Goal: Information Seeking & Learning: Learn about a topic

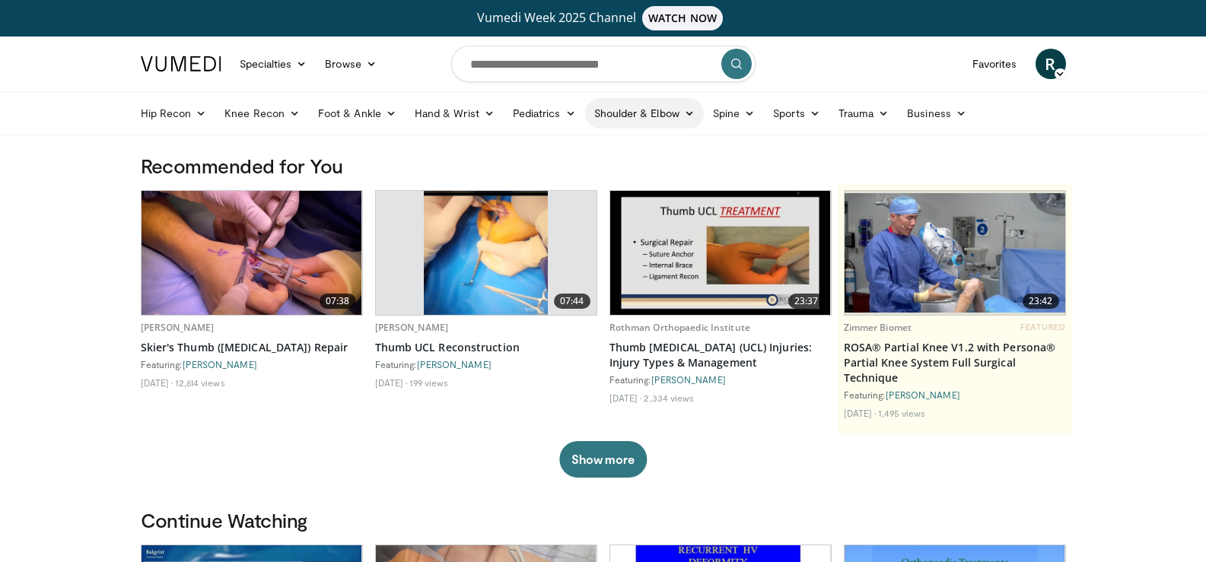
click at [684, 112] on icon at bounding box center [689, 113] width 11 height 11
click at [565, 174] on link "Shoulder" at bounding box center [612, 173] width 181 height 24
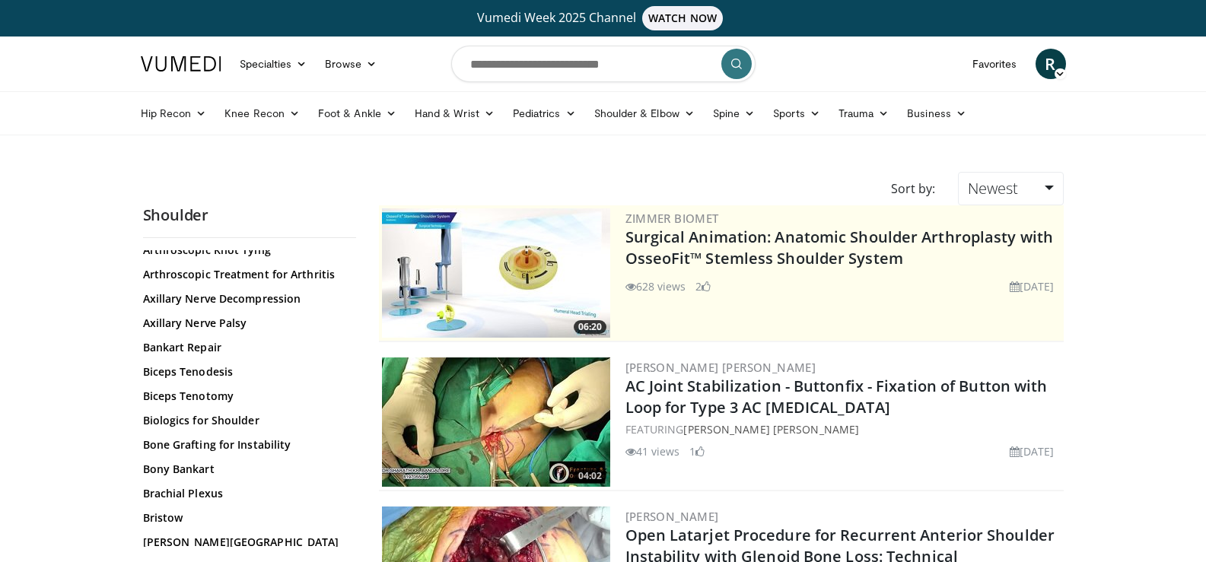
scroll to position [228, 0]
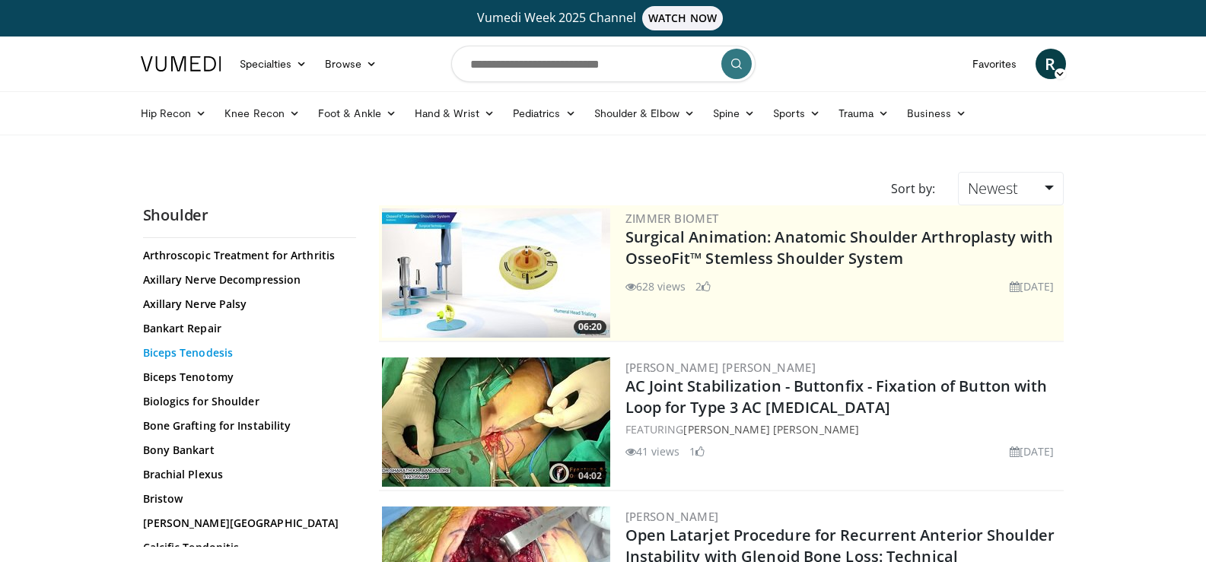
click at [218, 350] on link "Biceps Tenodesis" at bounding box center [245, 352] width 205 height 15
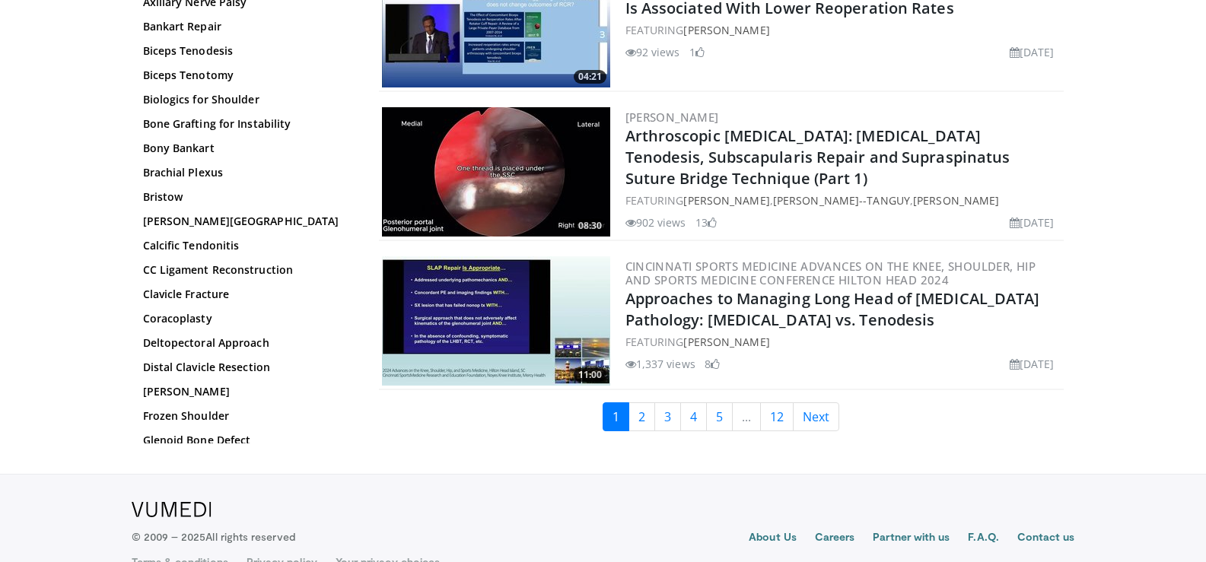
scroll to position [3593, 0]
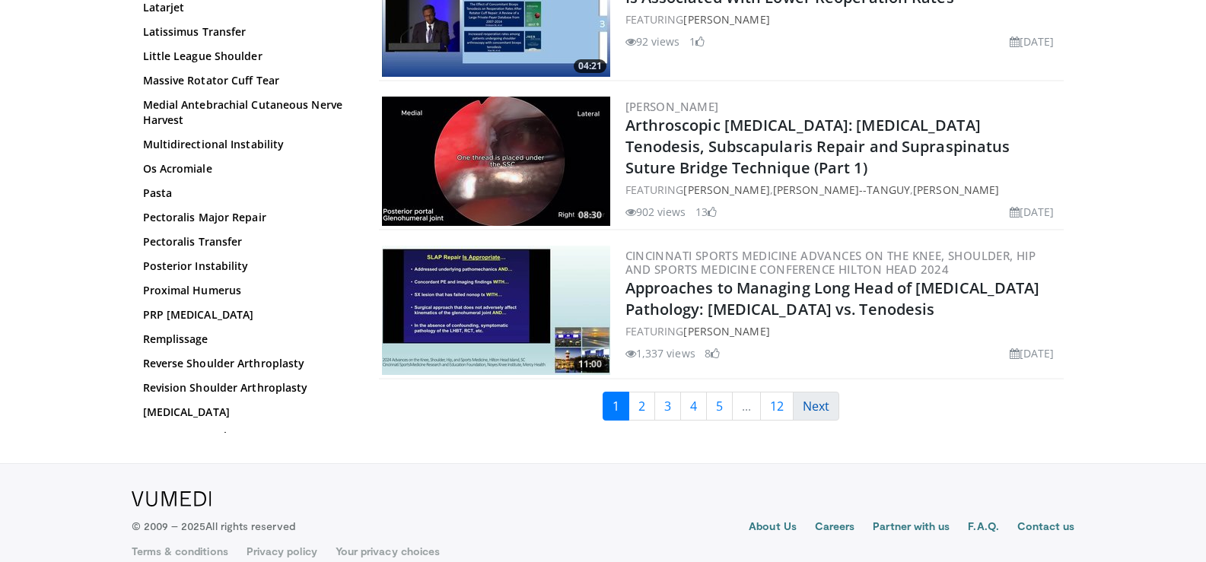
click at [826, 392] on link "Next" at bounding box center [816, 406] width 46 height 29
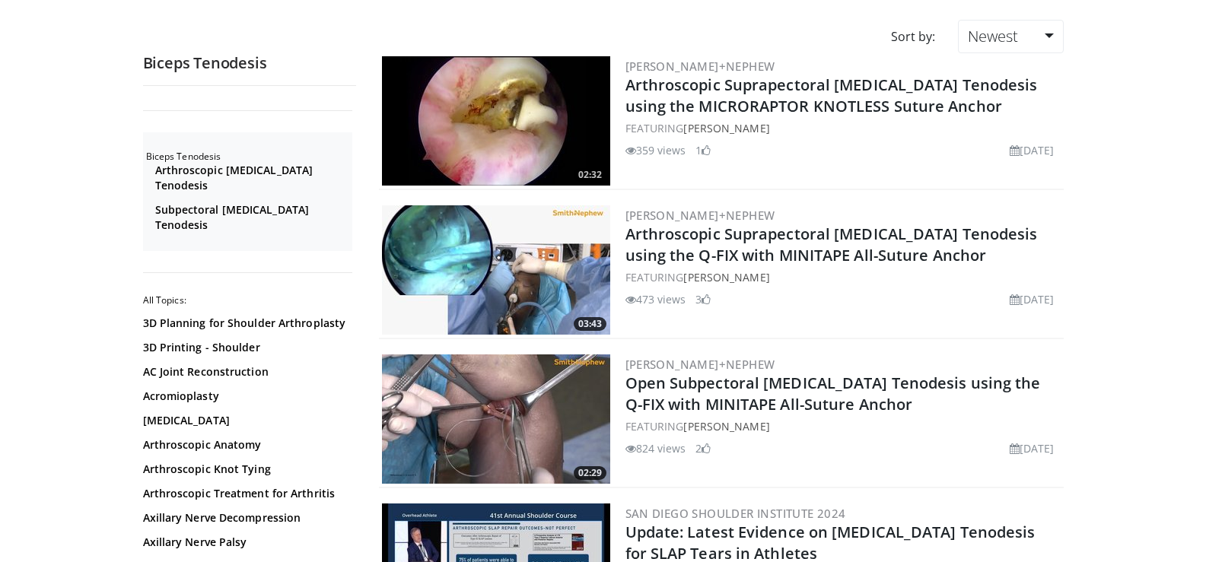
scroll to position [228, 0]
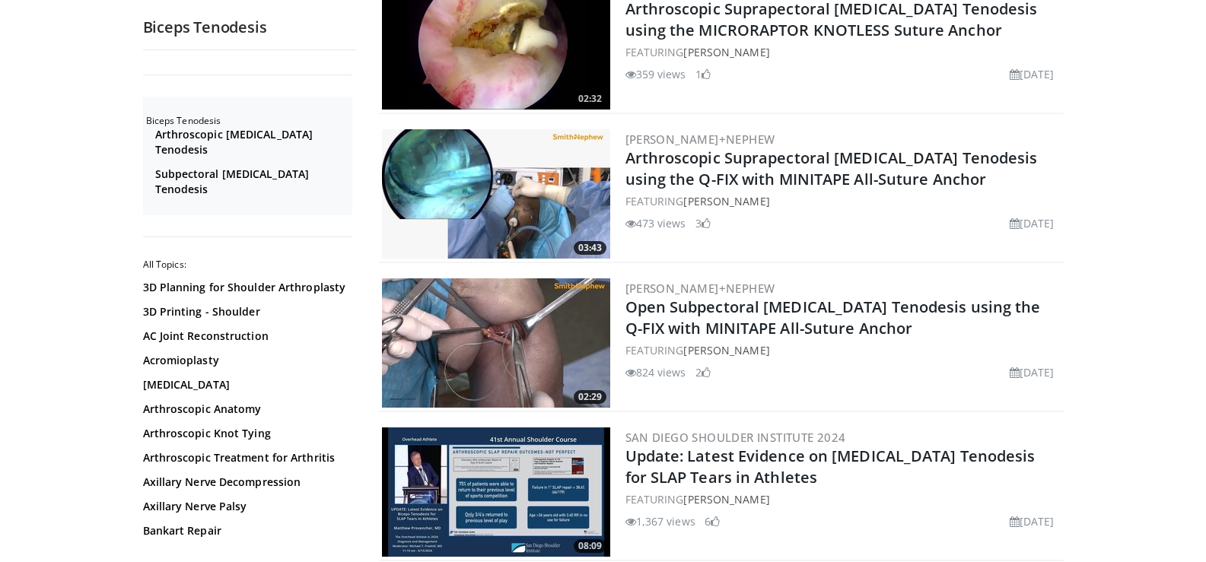
click at [565, 345] on img at bounding box center [496, 342] width 228 height 129
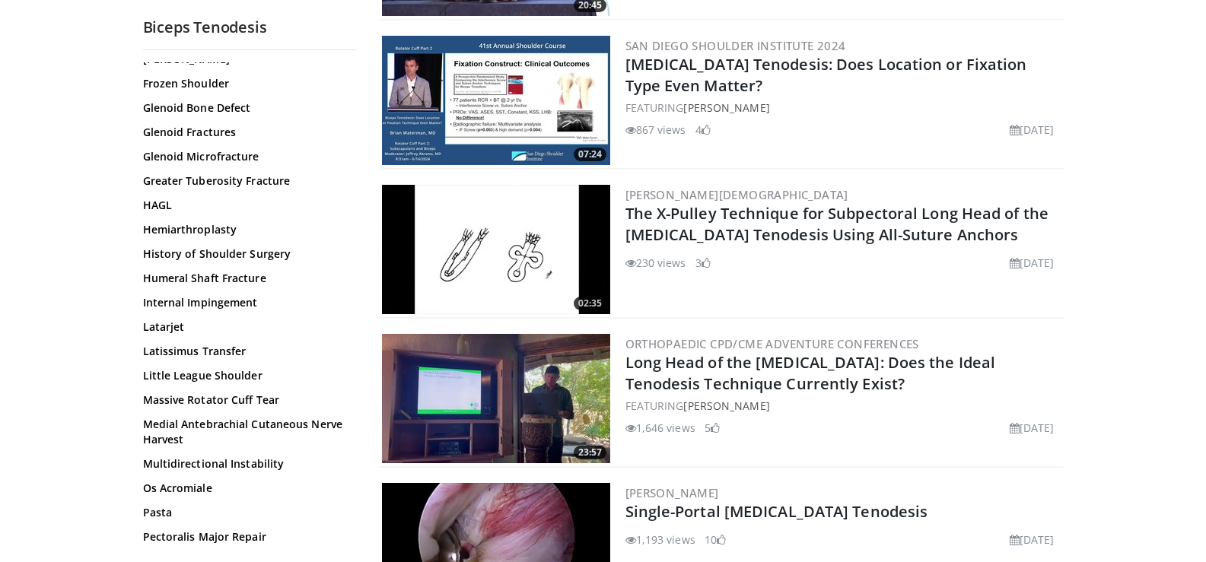
scroll to position [1217, 0]
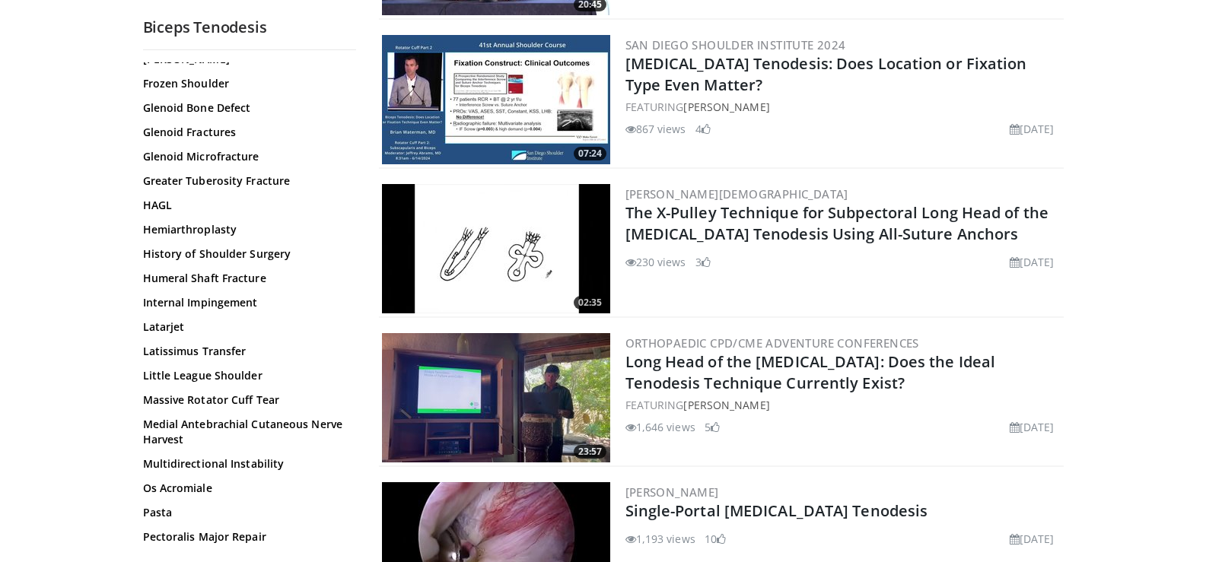
click at [551, 261] on img at bounding box center [496, 248] width 228 height 129
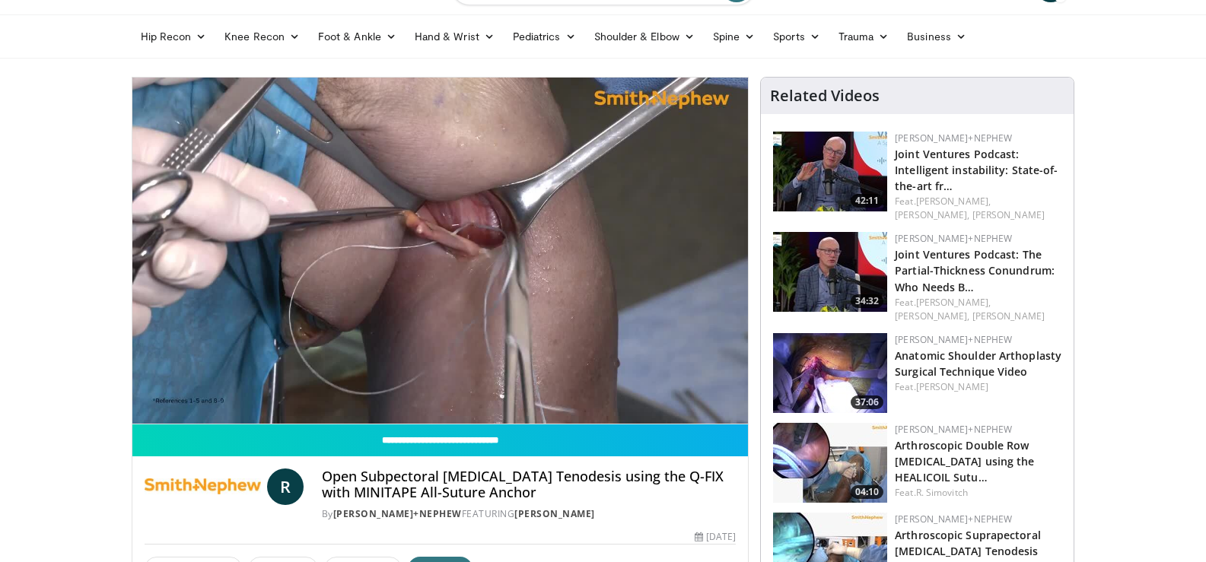
scroll to position [76, 0]
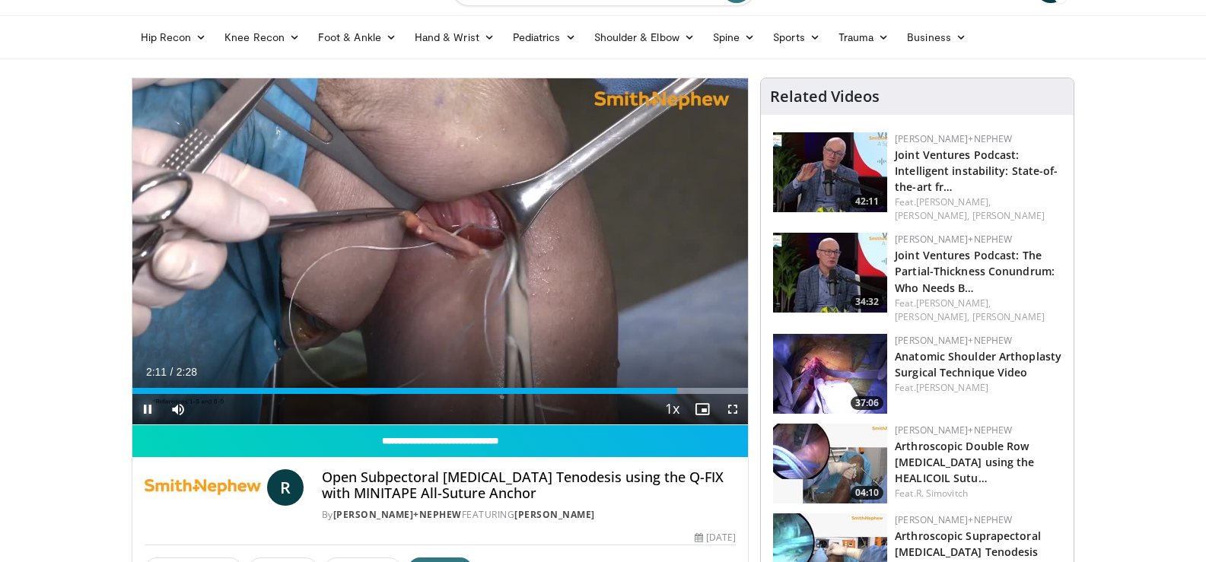
click at [146, 411] on span "Video Player" at bounding box center [147, 409] width 30 height 30
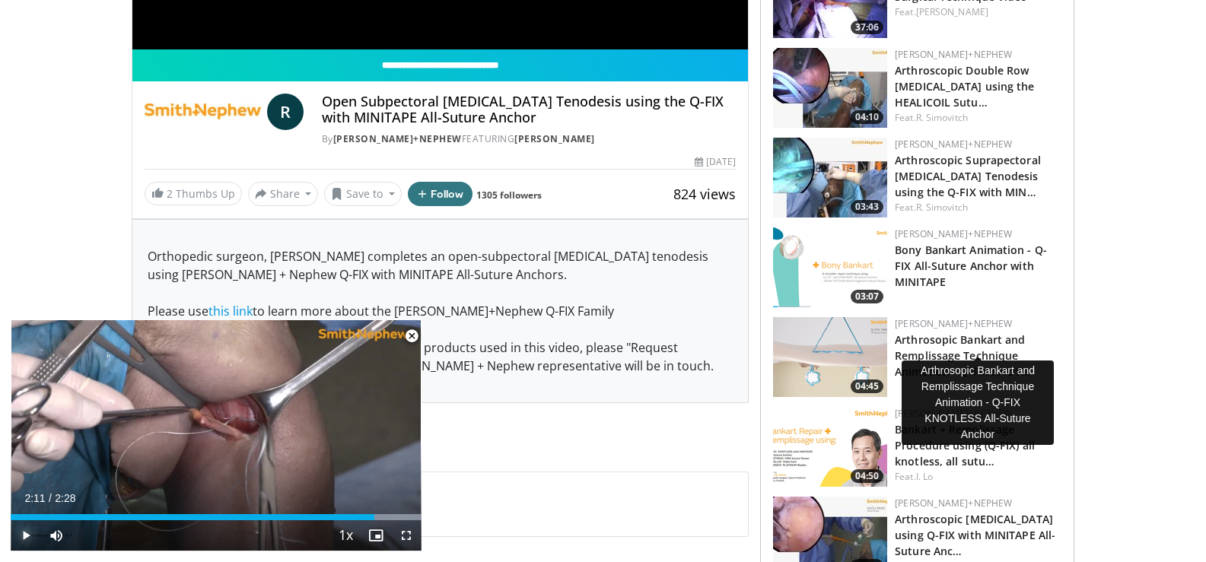
scroll to position [457, 0]
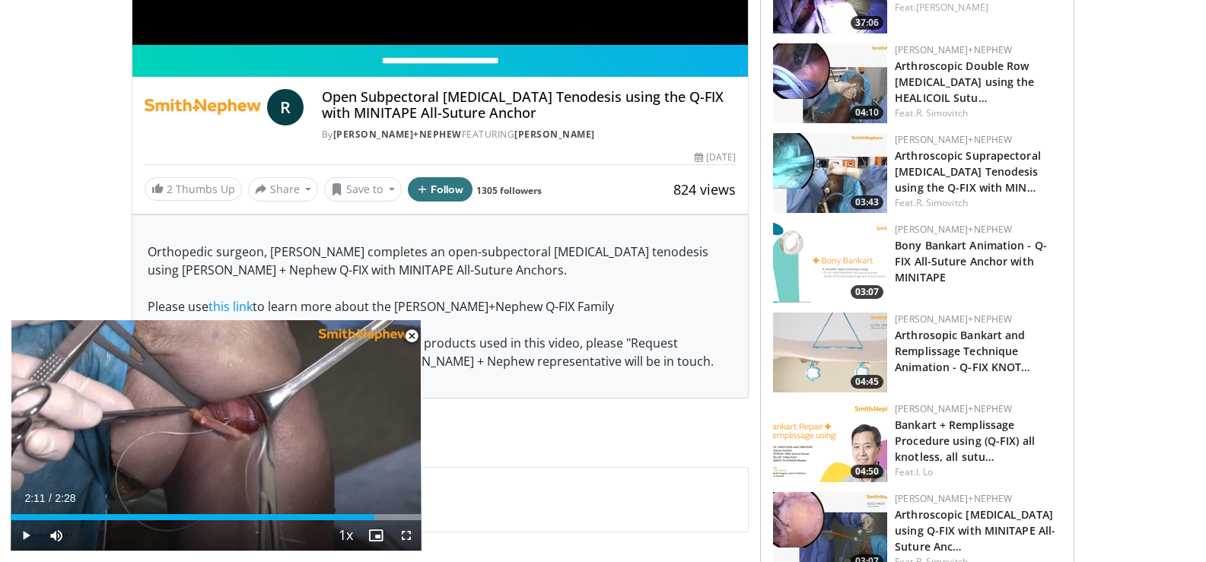
click at [412, 336] on span "Video Player" at bounding box center [411, 336] width 30 height 30
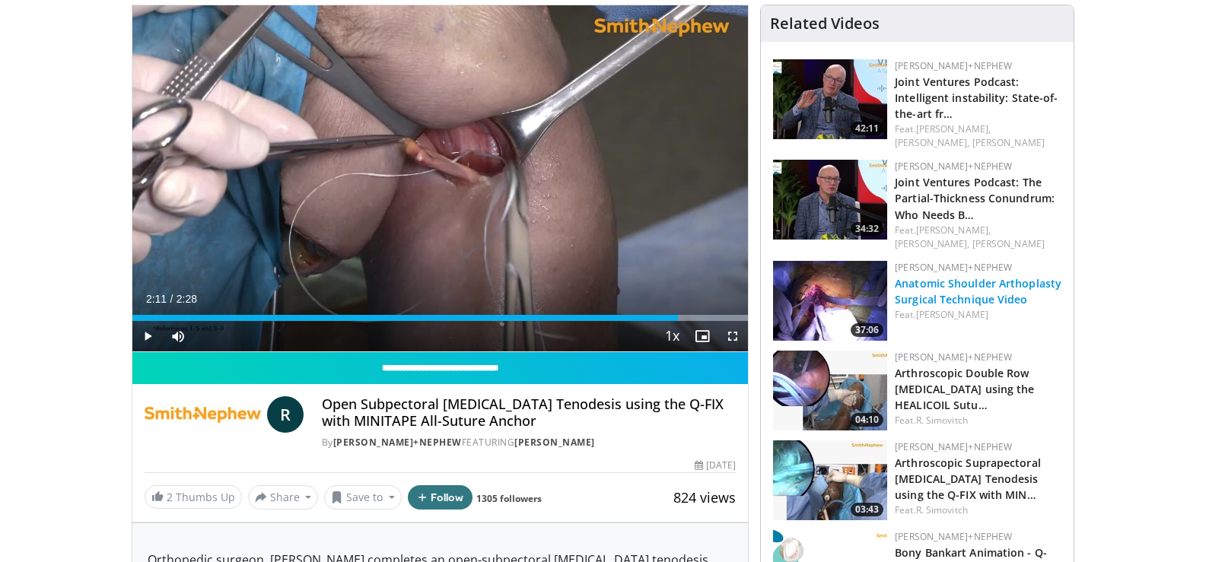
scroll to position [0, 0]
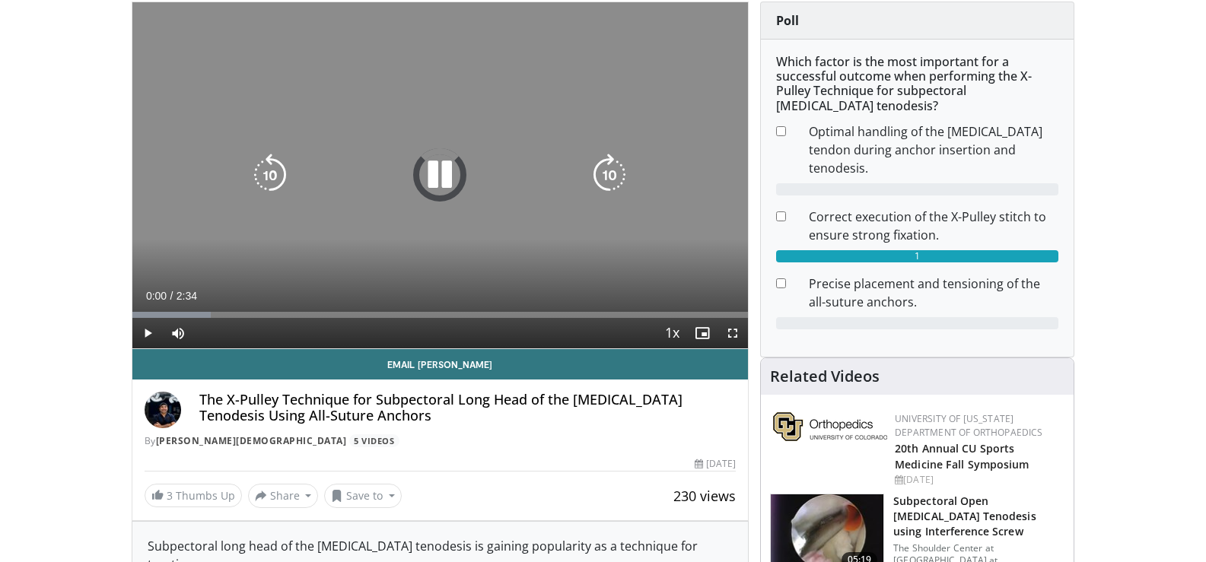
scroll to position [76, 0]
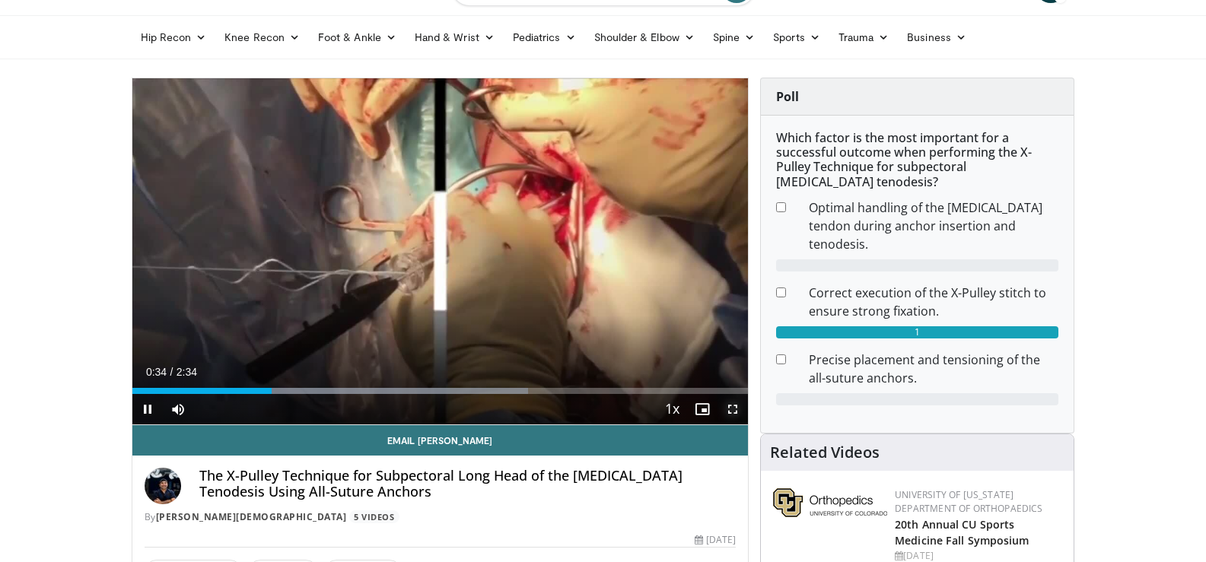
click at [734, 409] on span "Video Player" at bounding box center [732, 409] width 30 height 30
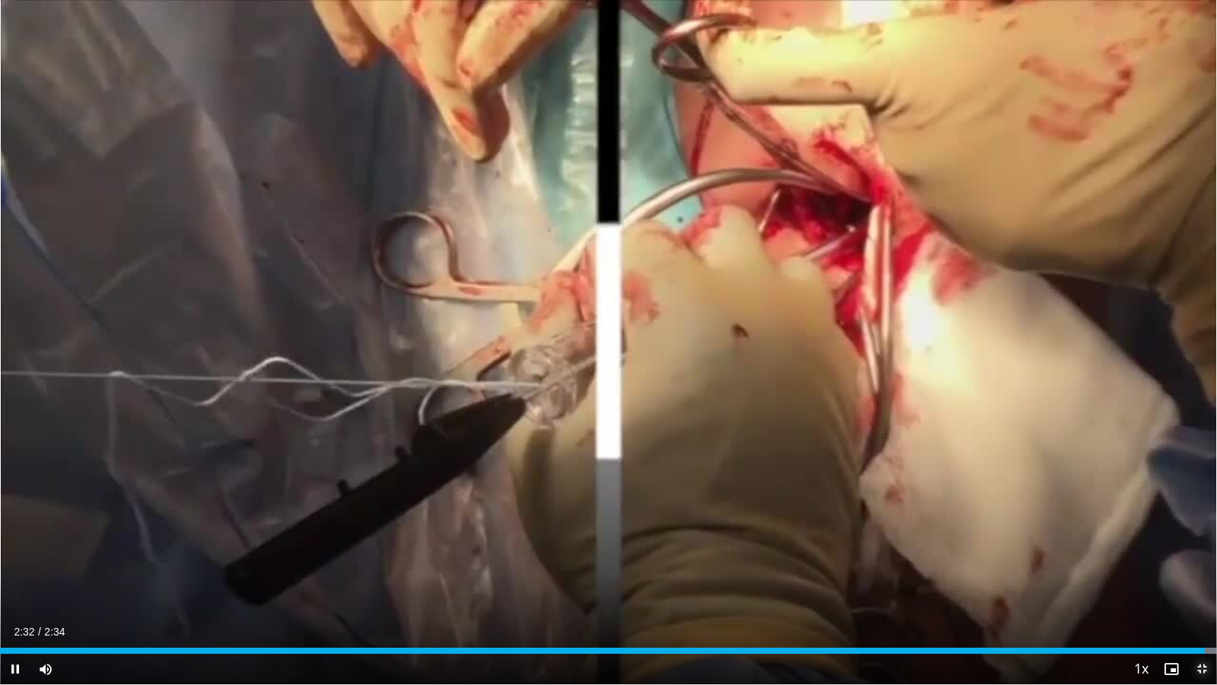
click at [1200, 562] on span "Video Player" at bounding box center [1202, 669] width 30 height 30
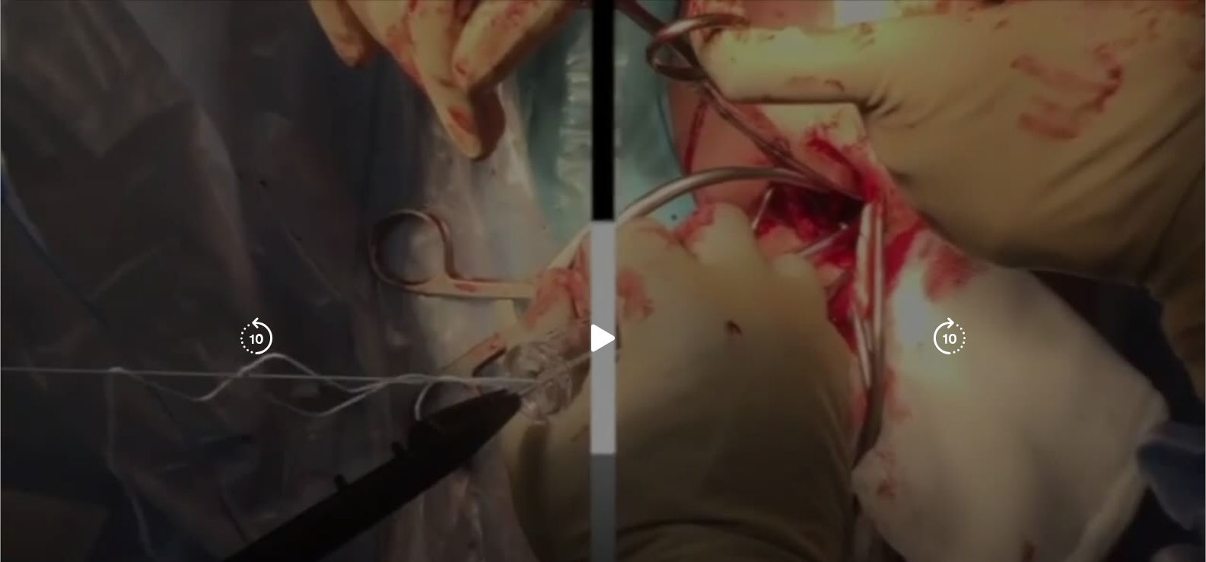
scroll to position [304, 0]
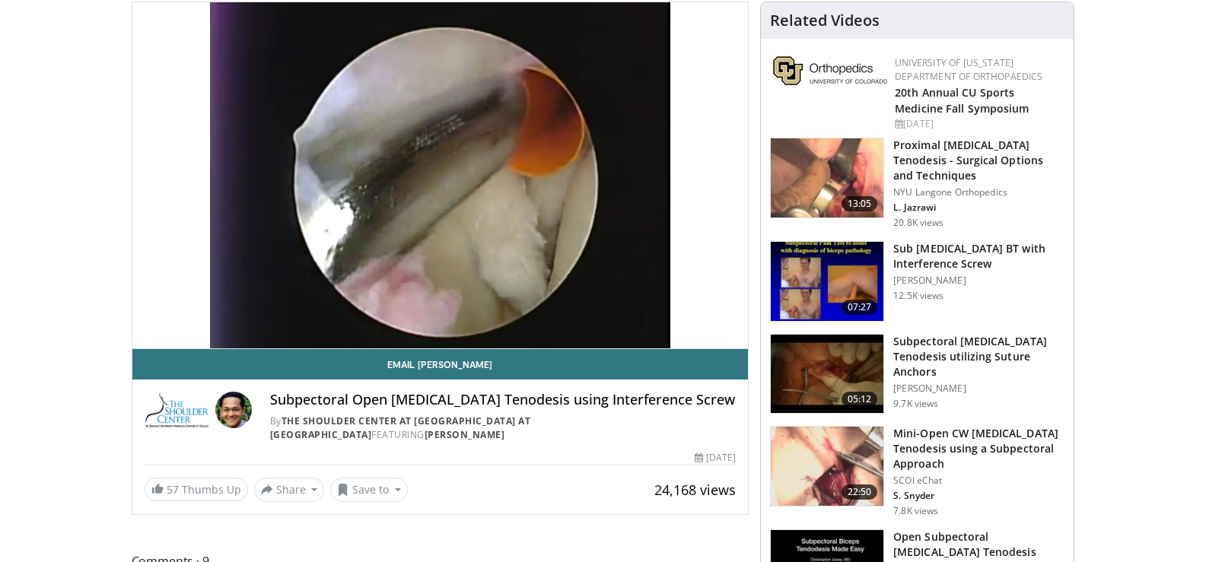
scroll to position [76, 0]
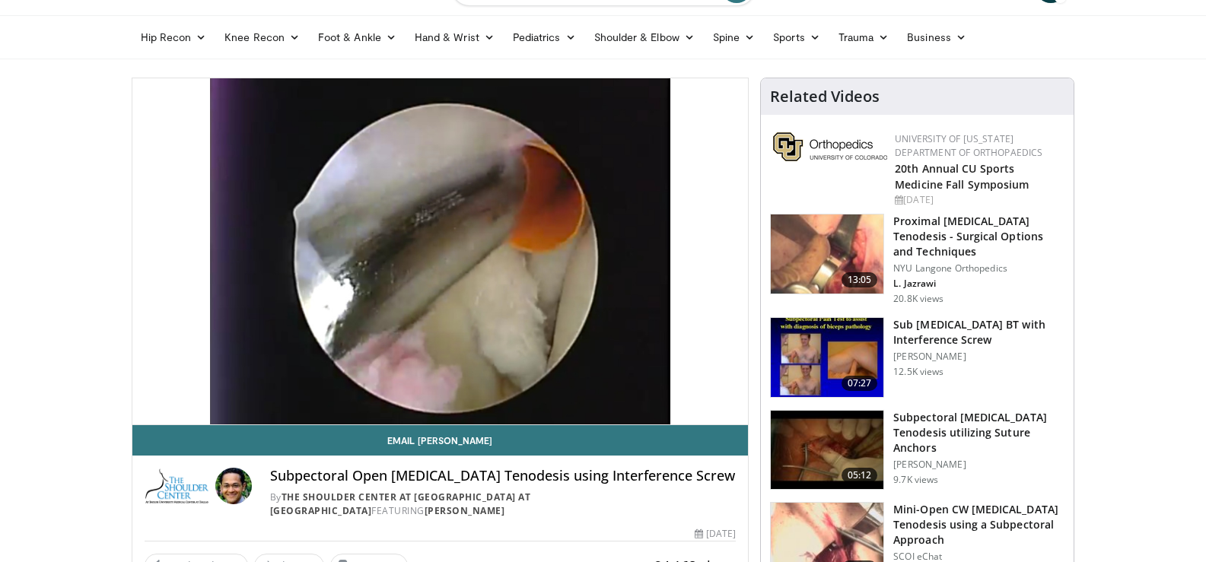
click at [845, 339] on img at bounding box center [827, 357] width 113 height 79
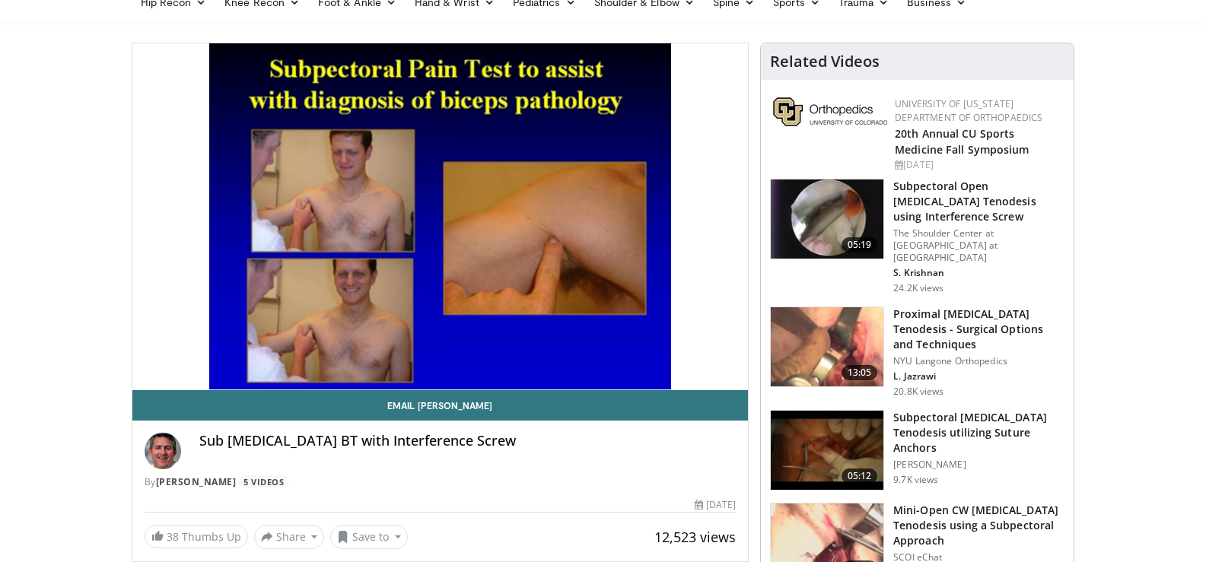
scroll to position [76, 0]
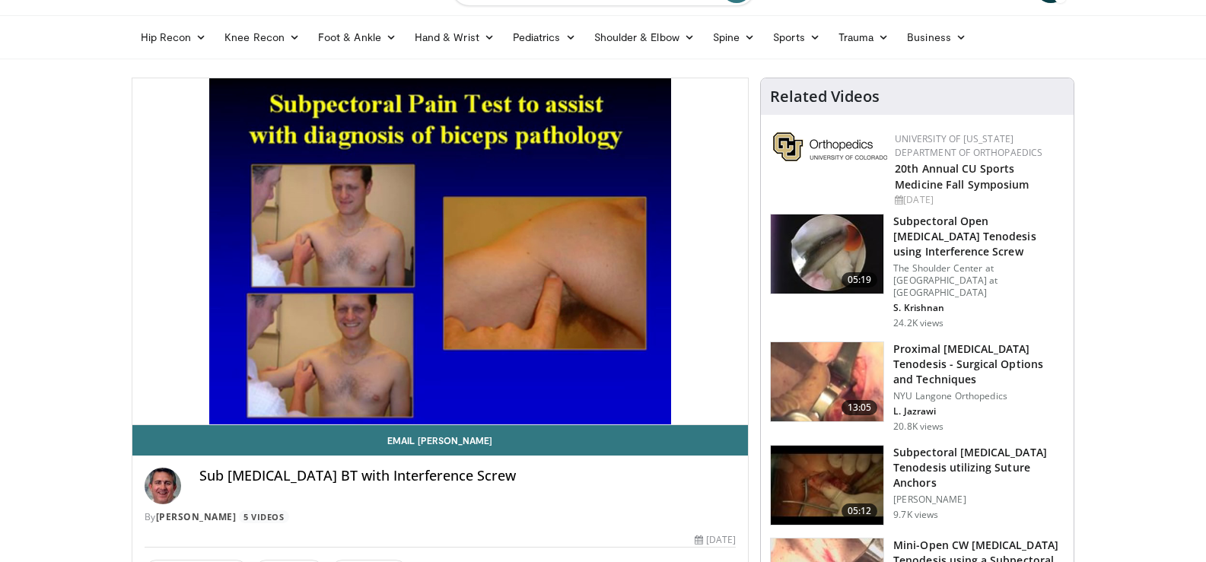
click at [835, 358] on img at bounding box center [827, 381] width 113 height 79
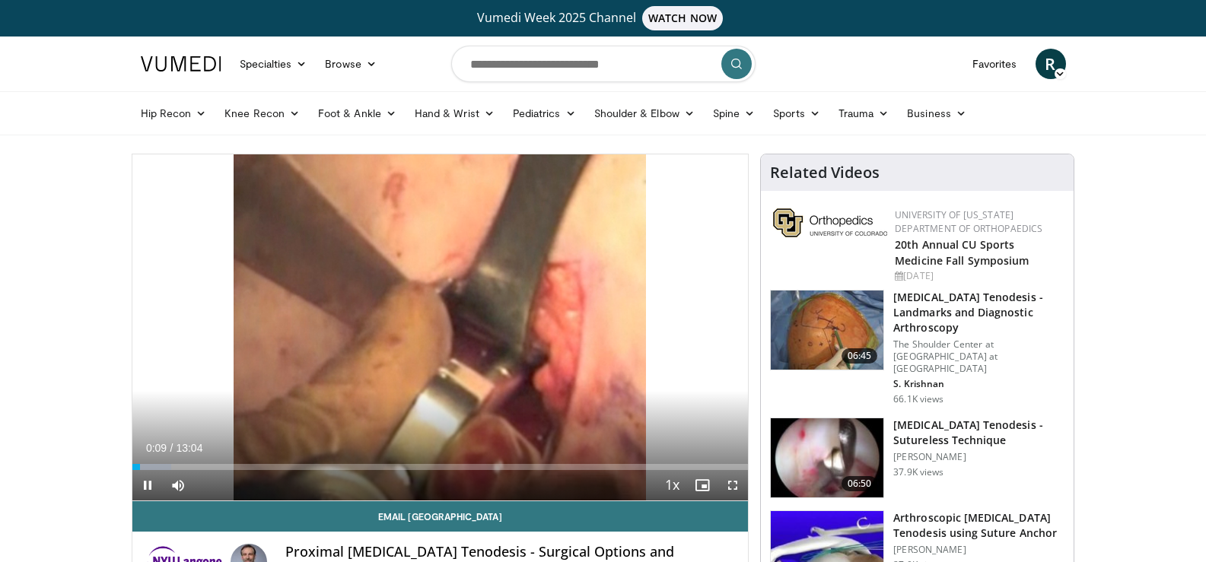
drag, startPoint x: 433, startPoint y: 328, endPoint x: 527, endPoint y: 15, distance: 326.4
click at [434, 326] on icon "Video Player" at bounding box center [439, 327] width 43 height 43
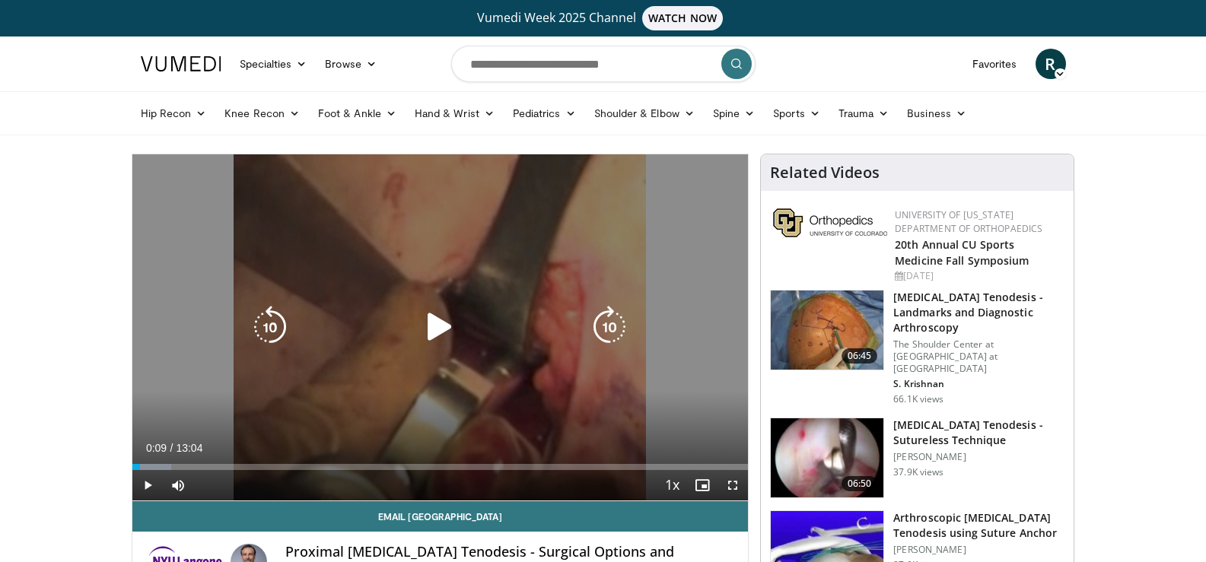
click at [432, 331] on icon "Video Player" at bounding box center [439, 327] width 43 height 43
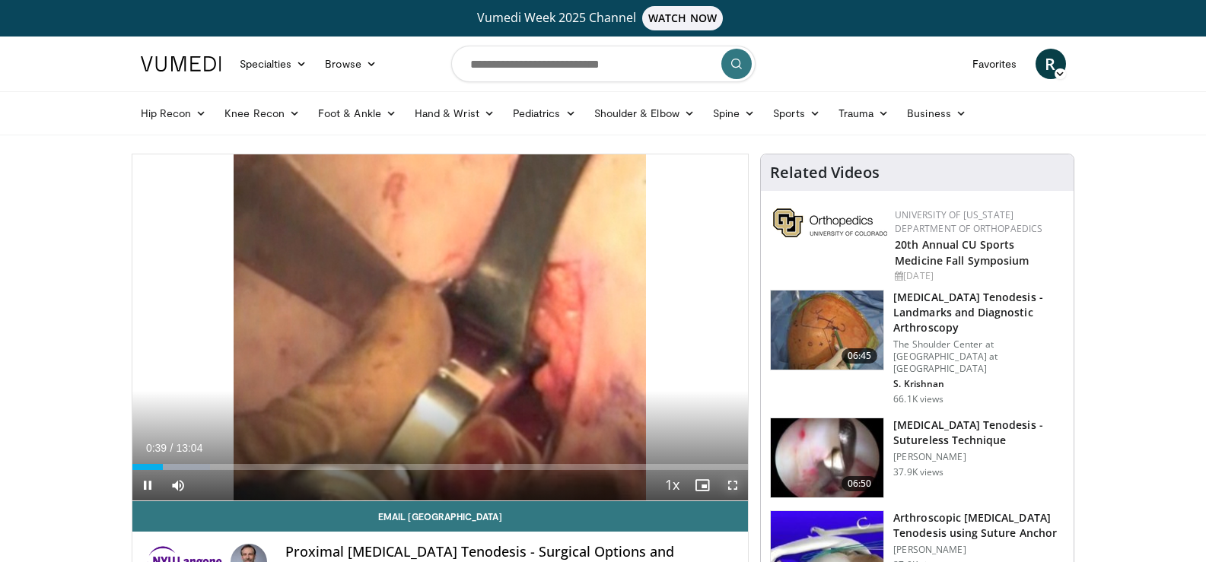
click at [730, 485] on span "Video Player" at bounding box center [732, 485] width 30 height 30
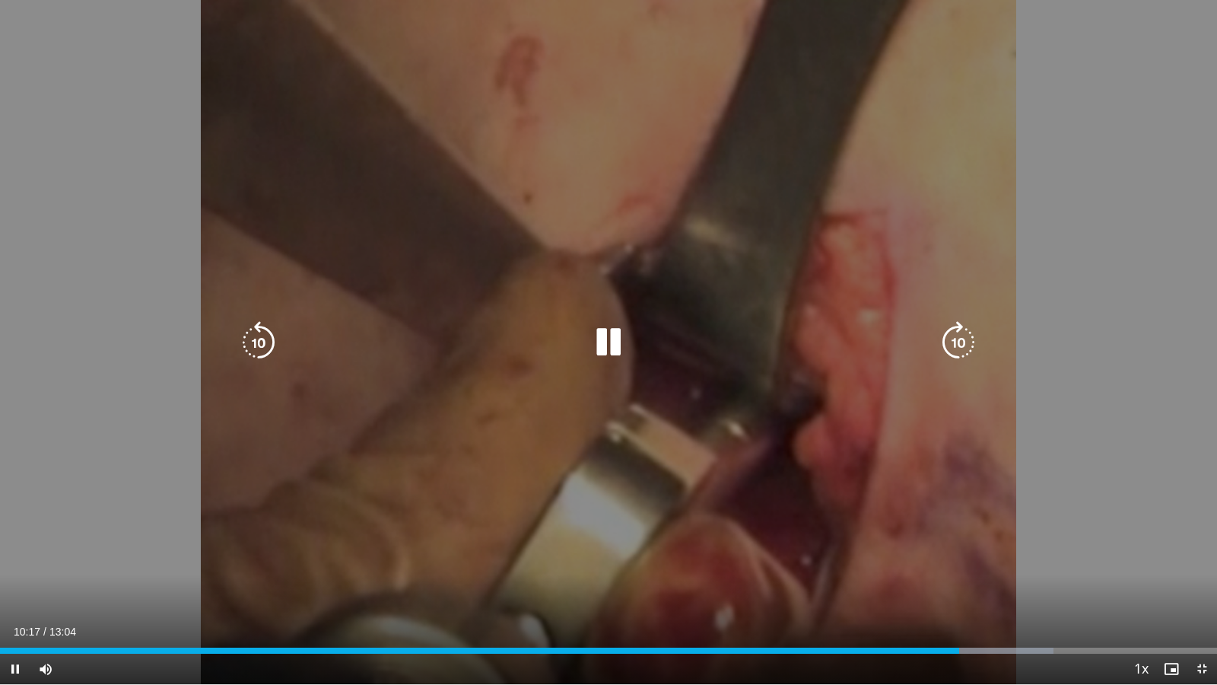
click at [610, 348] on icon "Video Player" at bounding box center [608, 342] width 43 height 43
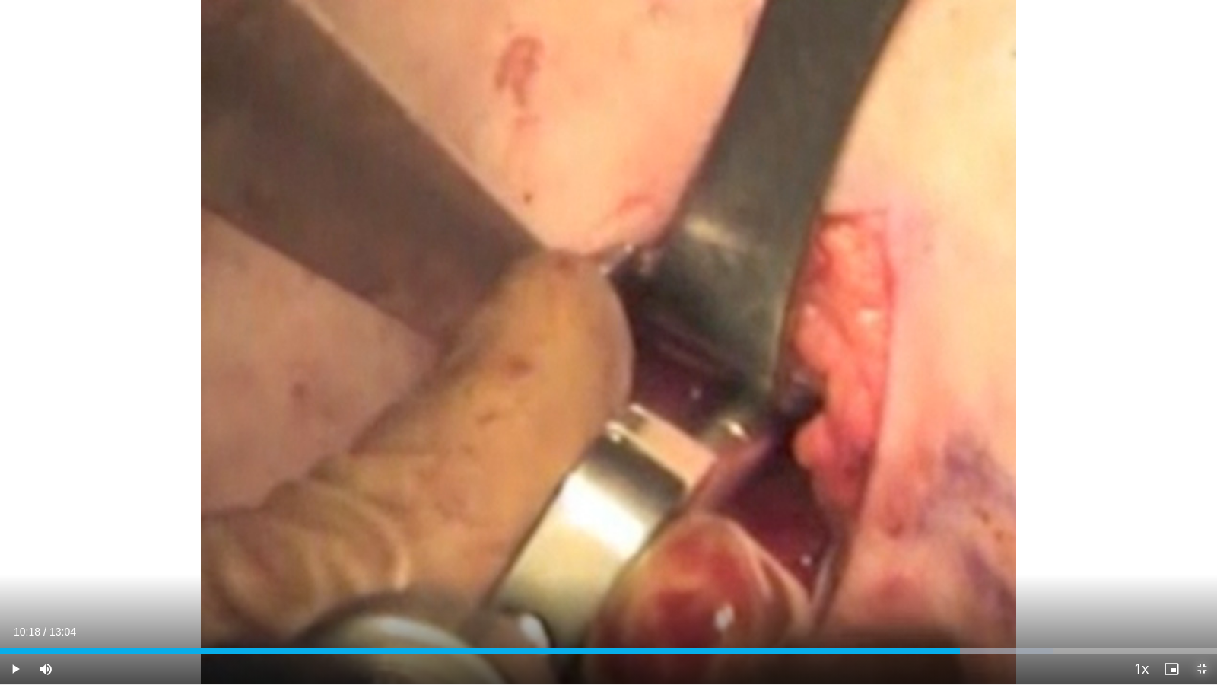
click at [1204, 562] on span "Video Player" at bounding box center [1202, 669] width 30 height 30
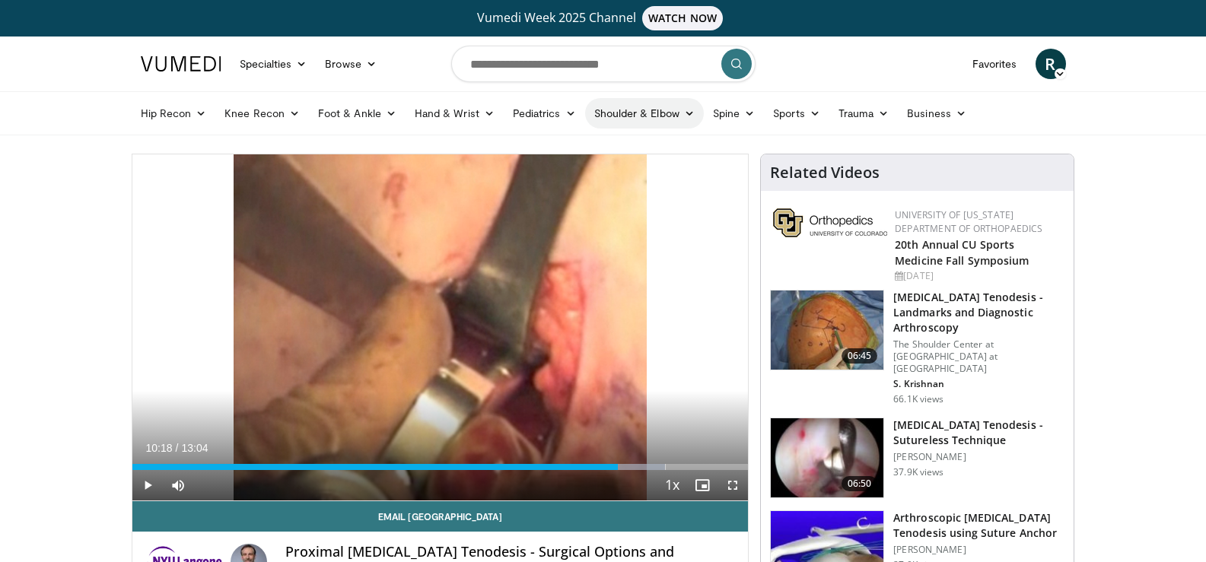
click at [634, 113] on link "Shoulder & Elbow" at bounding box center [644, 113] width 119 height 30
click at [575, 173] on link "Shoulder" at bounding box center [612, 173] width 181 height 24
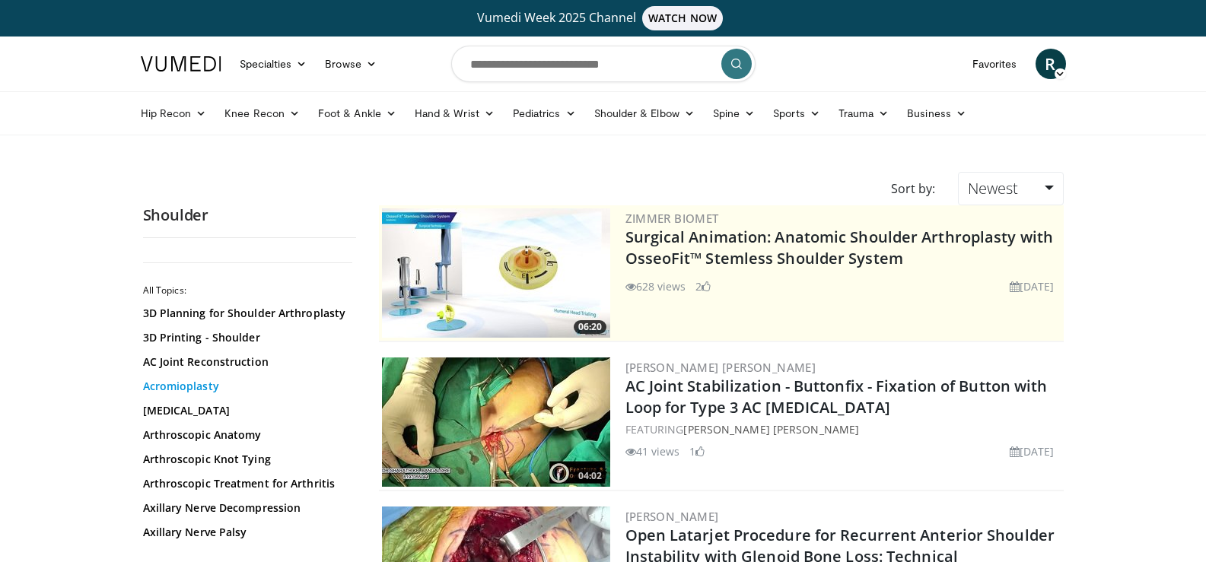
click at [212, 381] on link "Acromioplasty" at bounding box center [245, 386] width 205 height 15
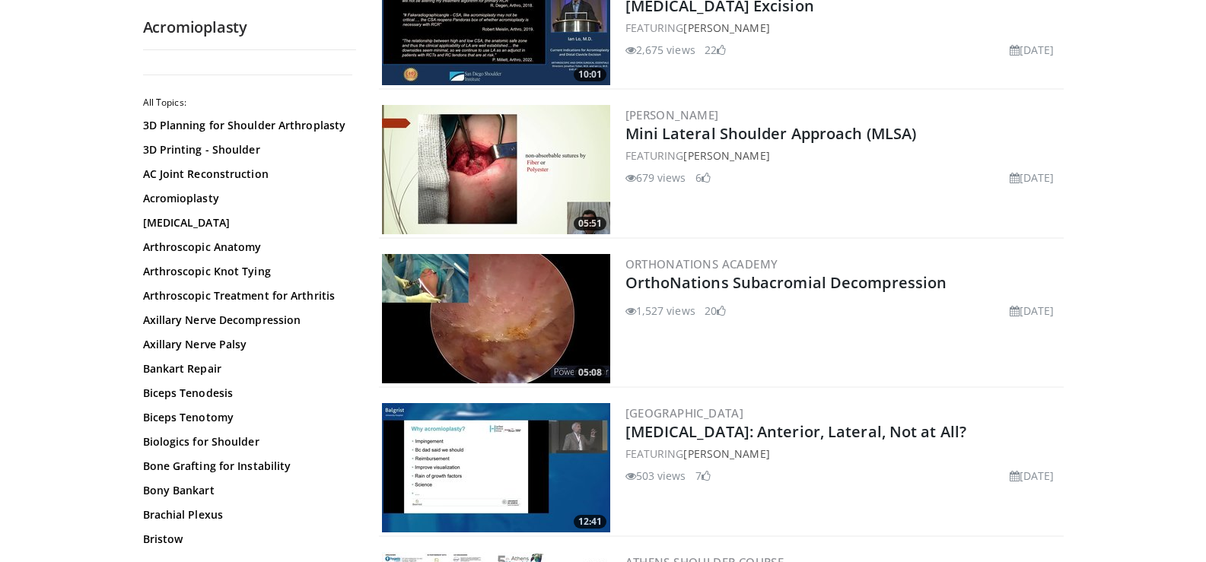
scroll to position [1370, 0]
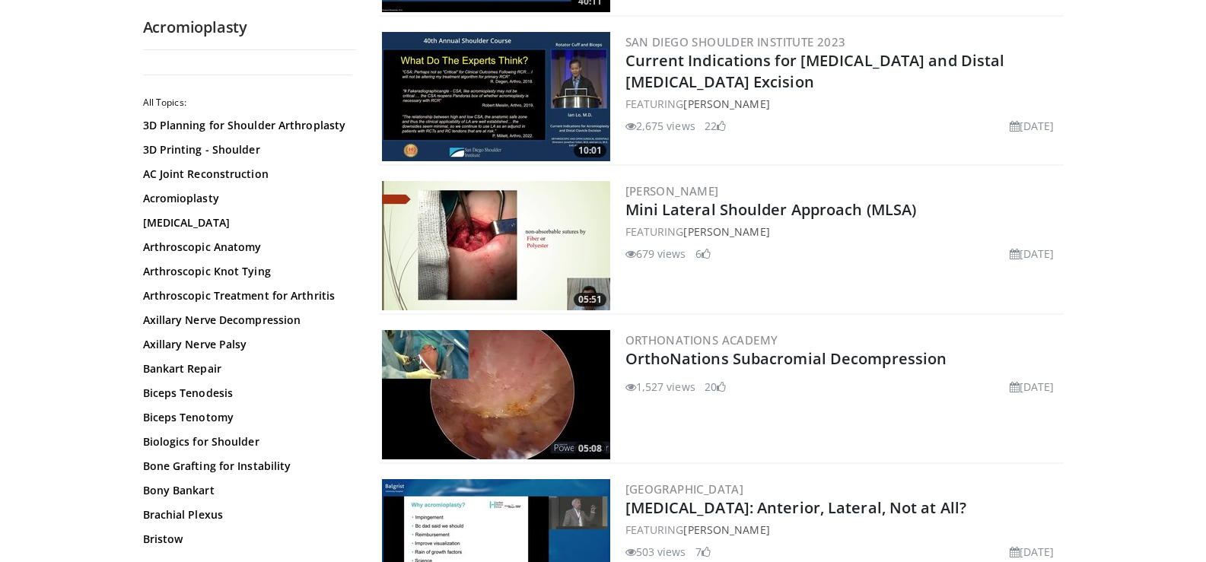
click at [504, 233] on img at bounding box center [496, 245] width 228 height 129
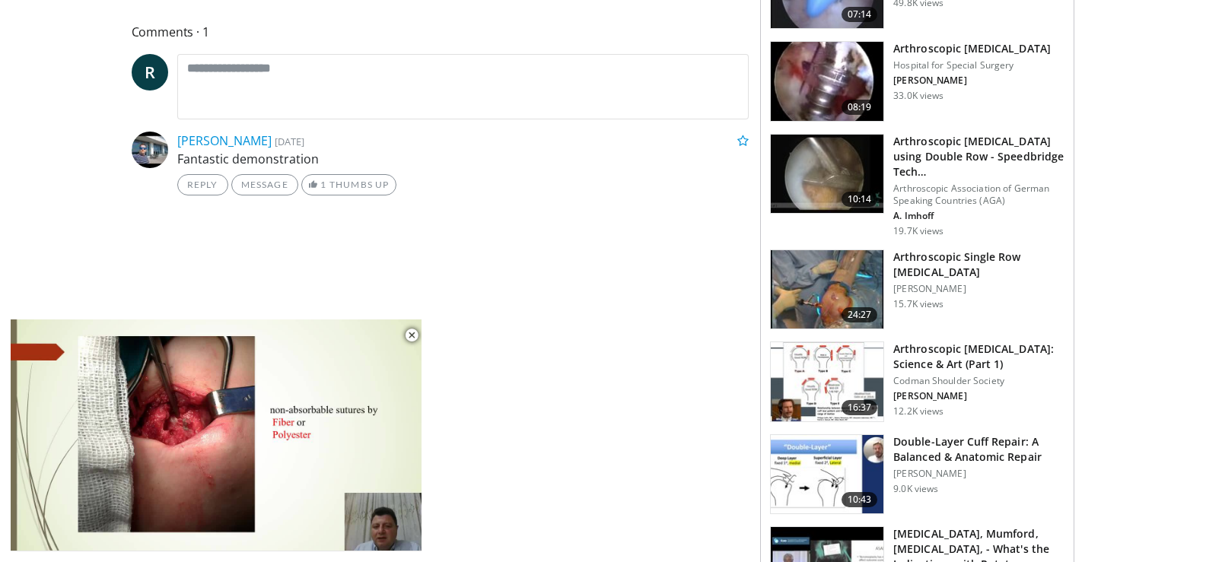
scroll to position [913, 0]
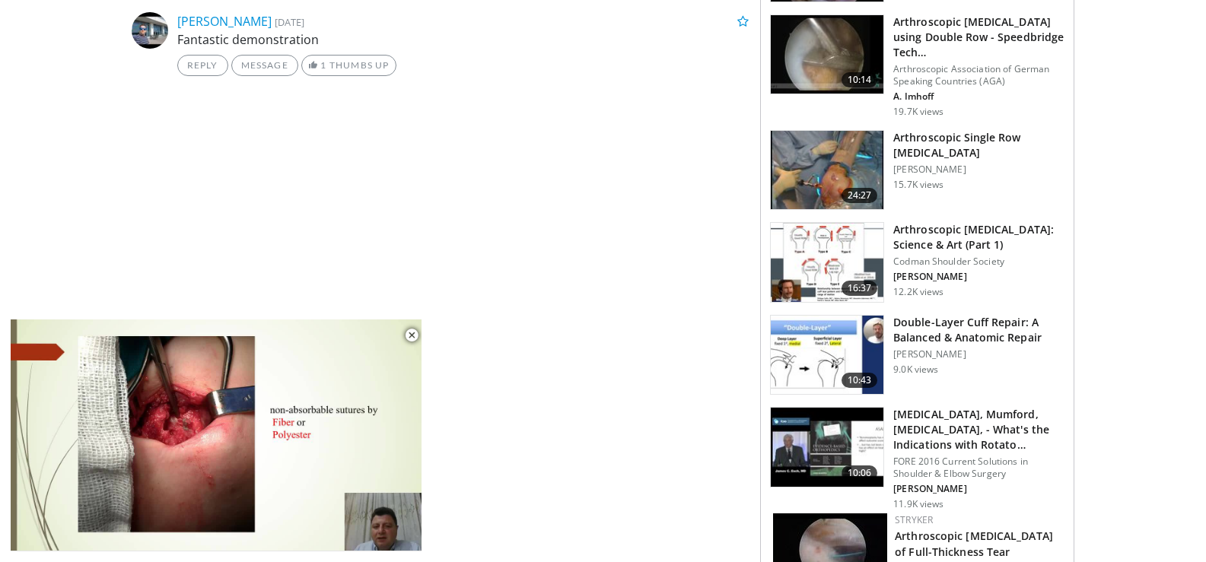
click at [837, 340] on img at bounding box center [827, 355] width 113 height 79
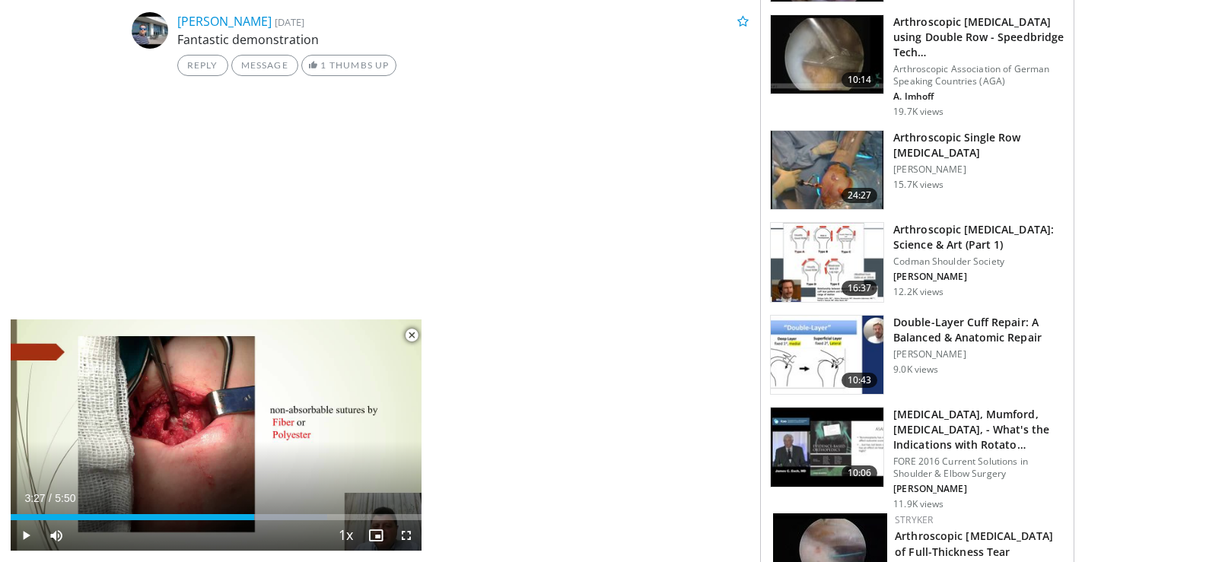
click at [411, 337] on span "Video Player" at bounding box center [411, 335] width 30 height 30
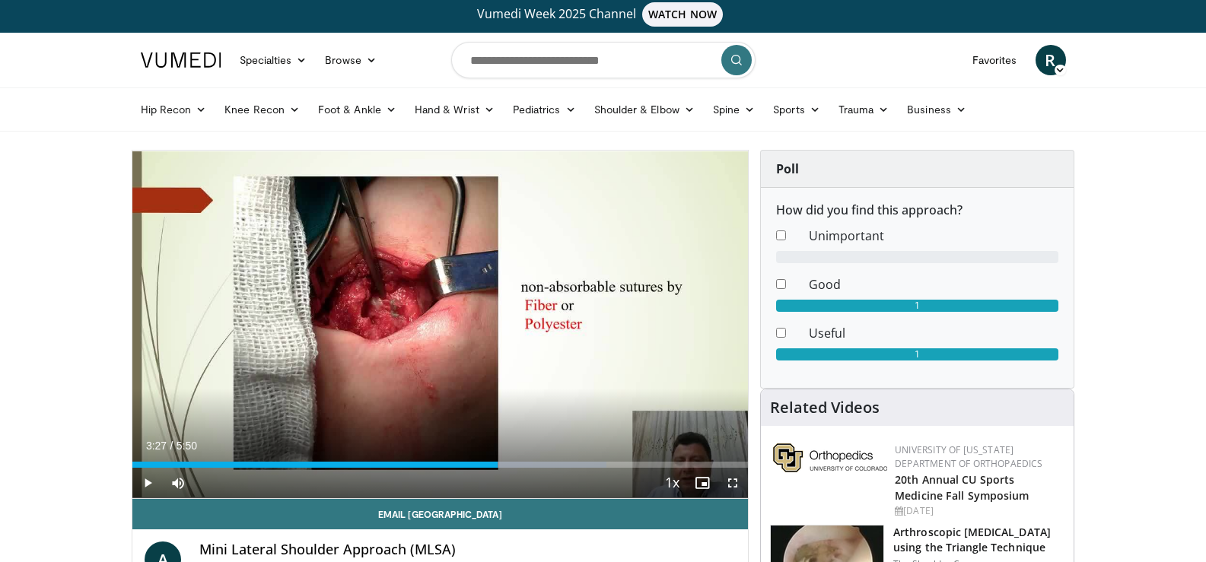
scroll to position [0, 0]
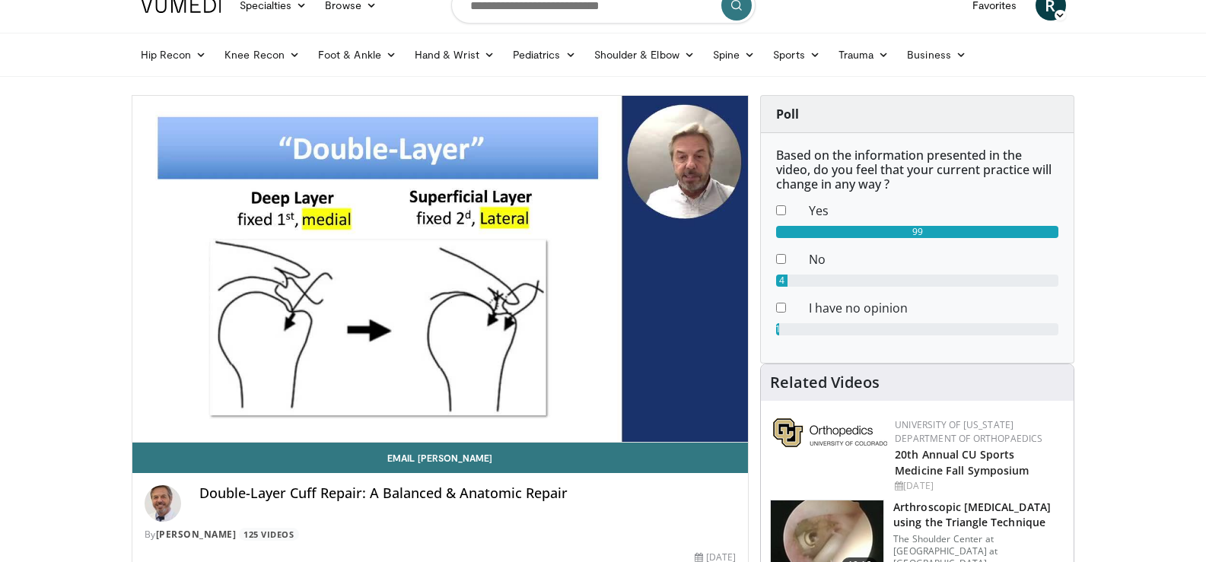
scroll to position [76, 0]
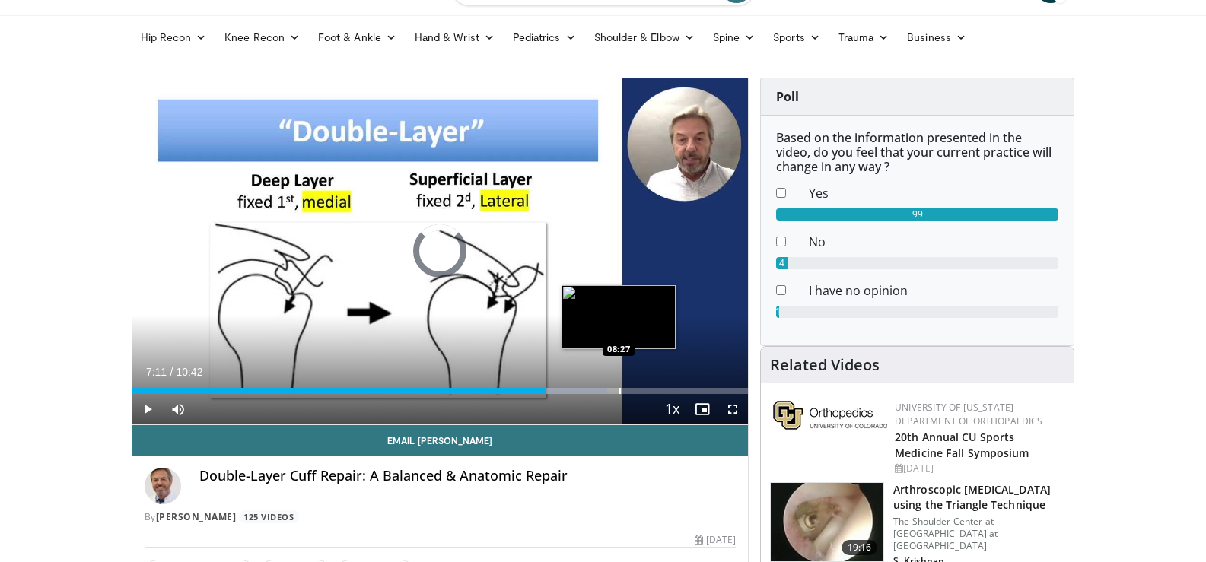
click at [619, 390] on div "Progress Bar" at bounding box center [620, 391] width 2 height 6
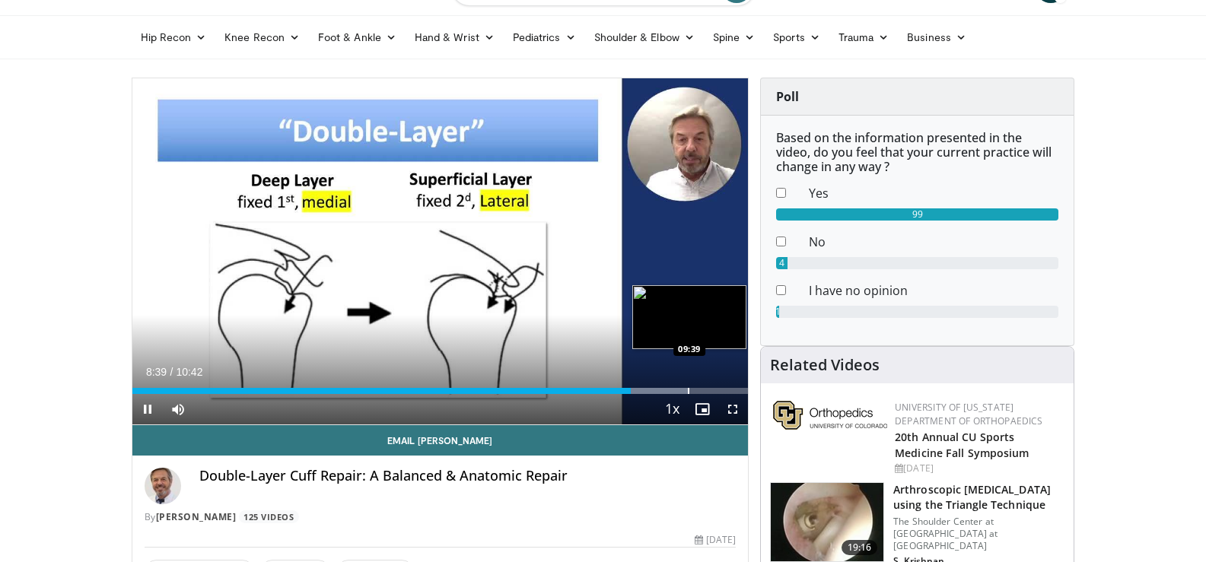
click at [688, 392] on div "Progress Bar" at bounding box center [689, 391] width 2 height 6
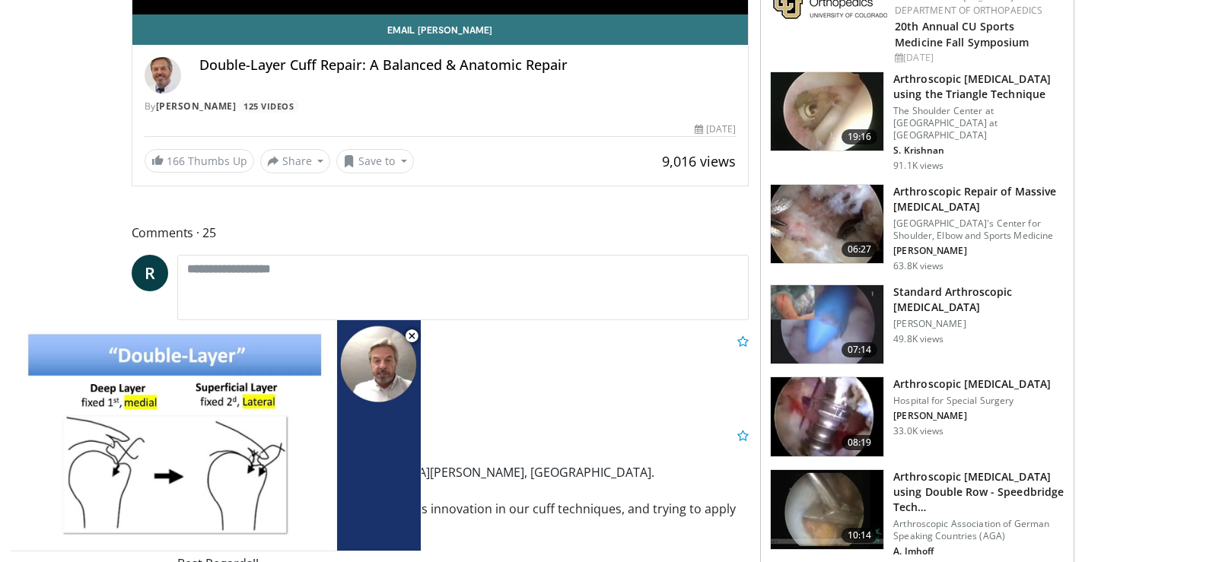
scroll to position [685, 0]
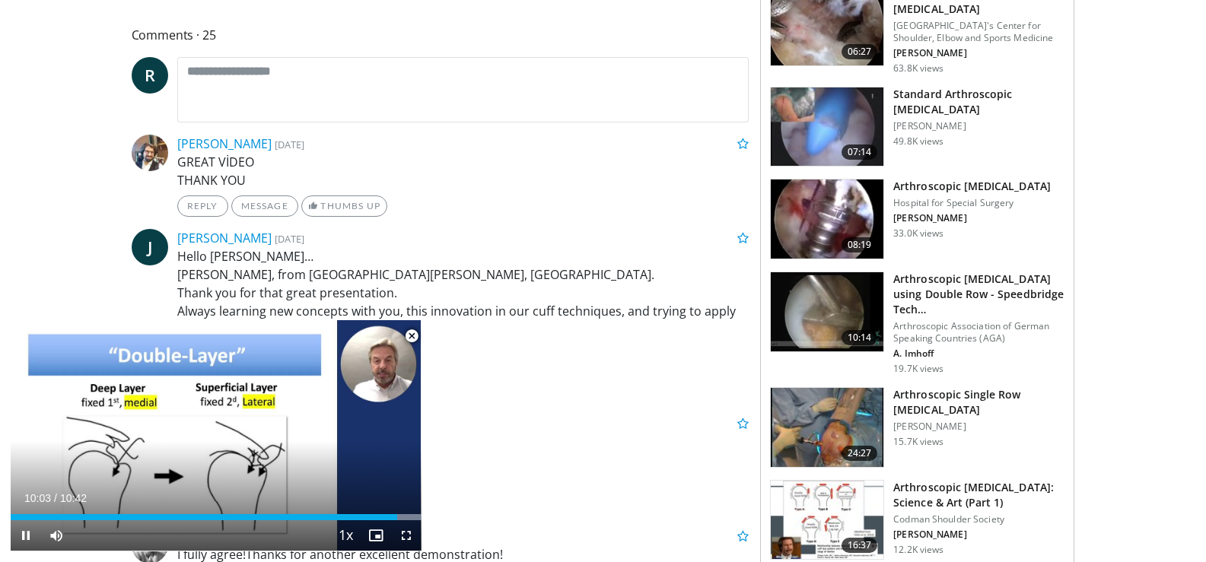
click at [412, 333] on span "Video Player" at bounding box center [411, 336] width 30 height 30
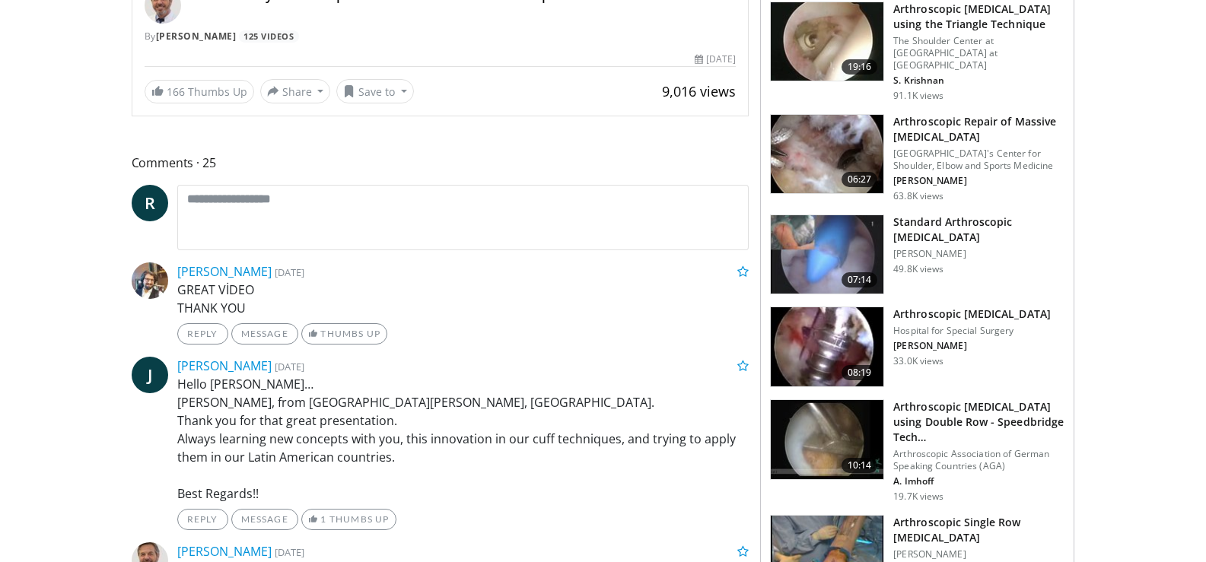
scroll to position [566, 0]
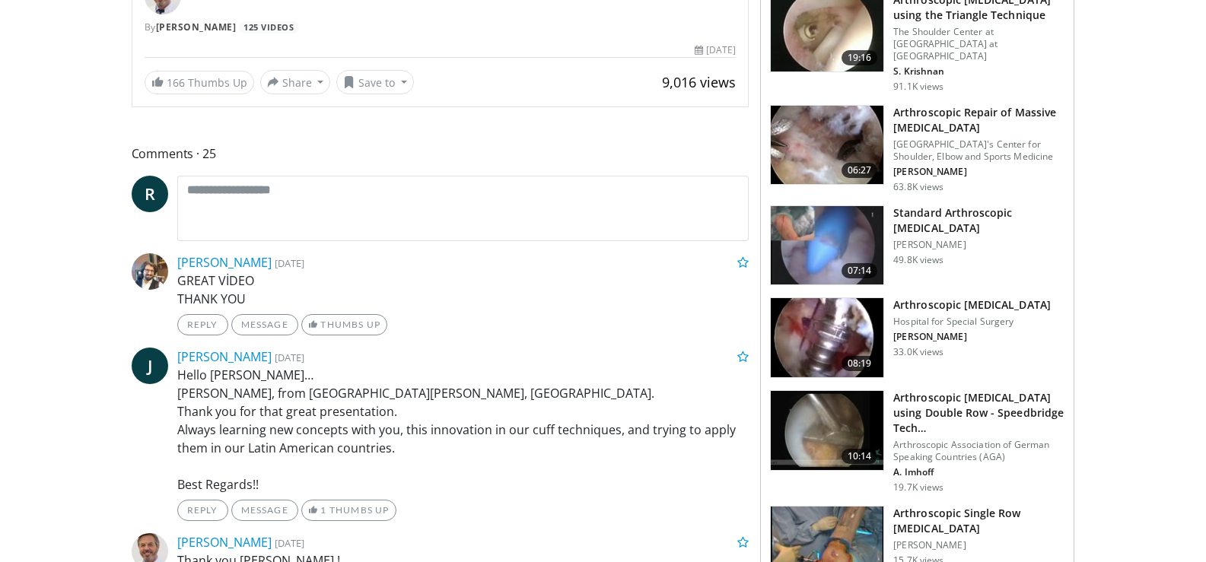
click at [867, 332] on img at bounding box center [827, 337] width 113 height 79
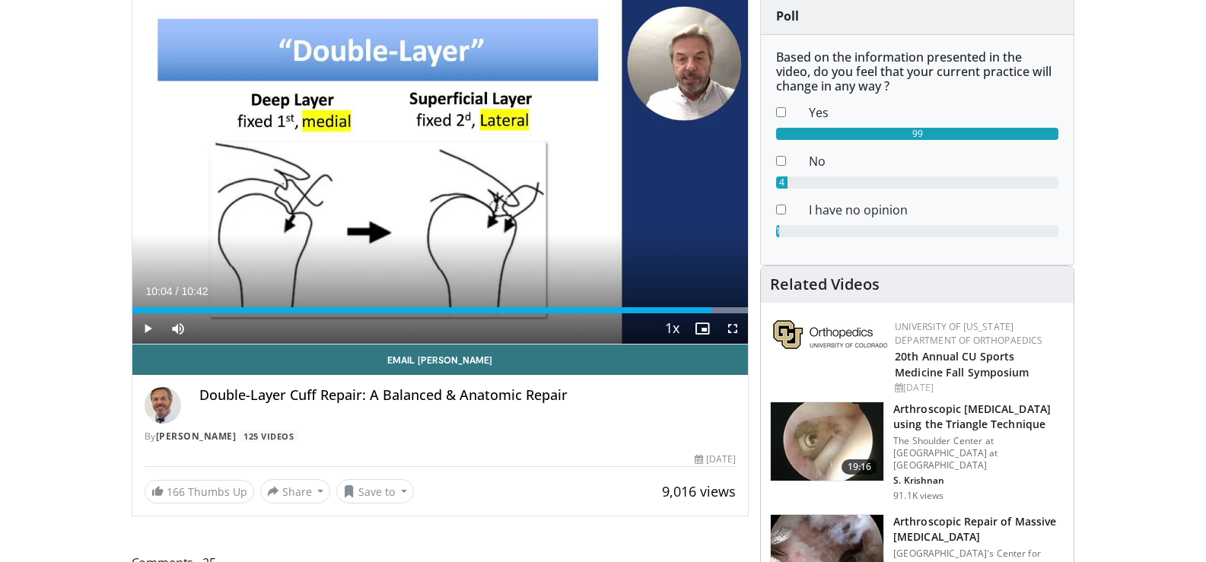
scroll to position [0, 0]
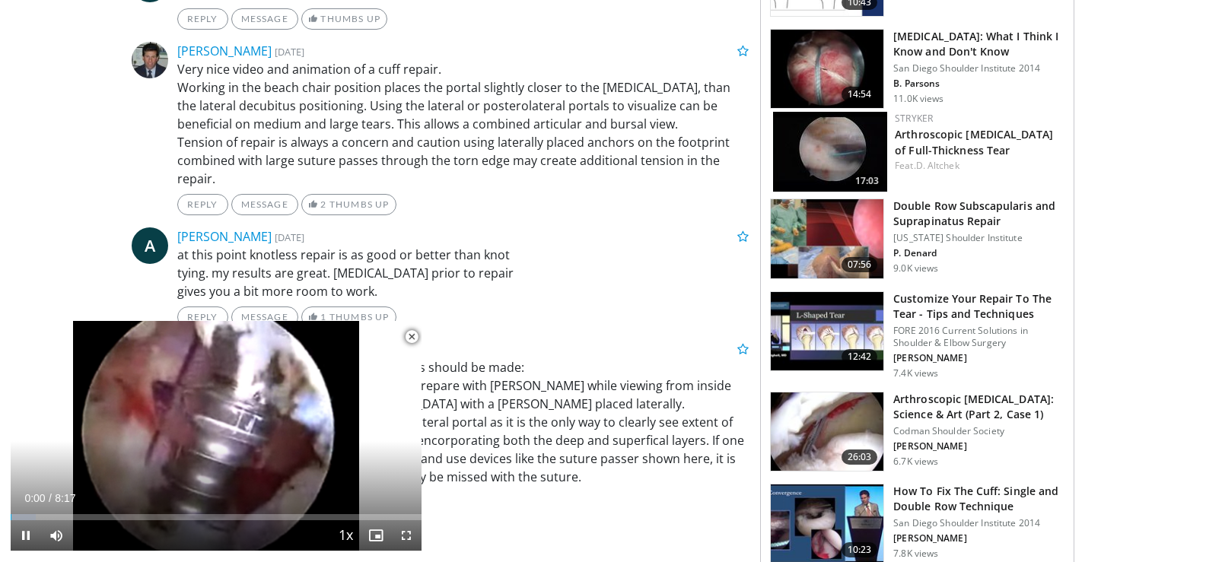
scroll to position [989, 0]
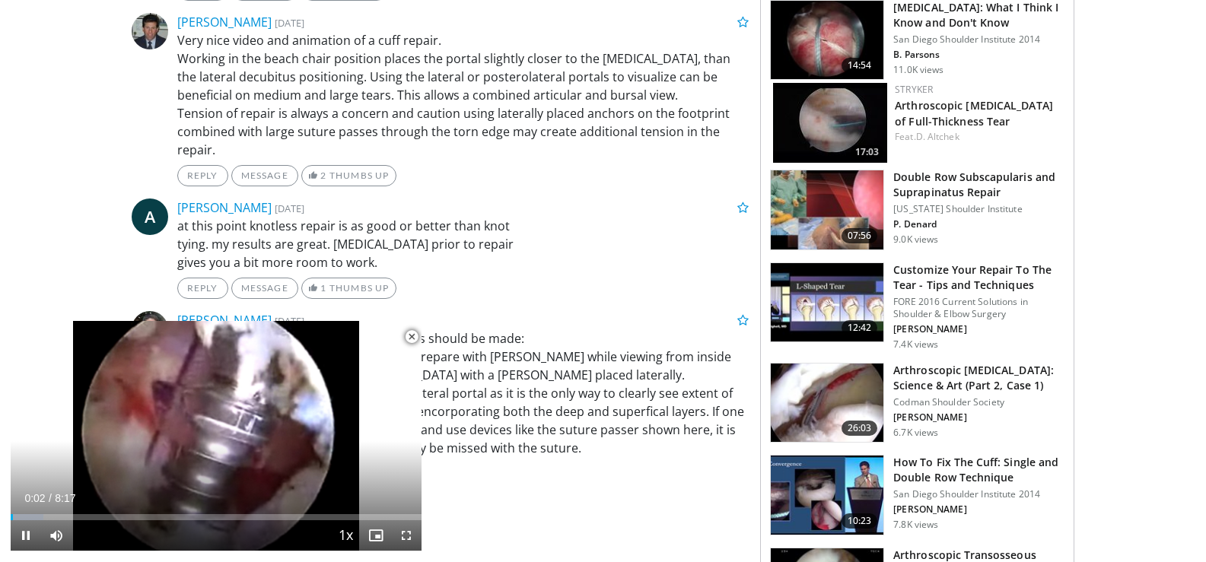
click at [414, 338] on span "Video Player" at bounding box center [411, 337] width 30 height 30
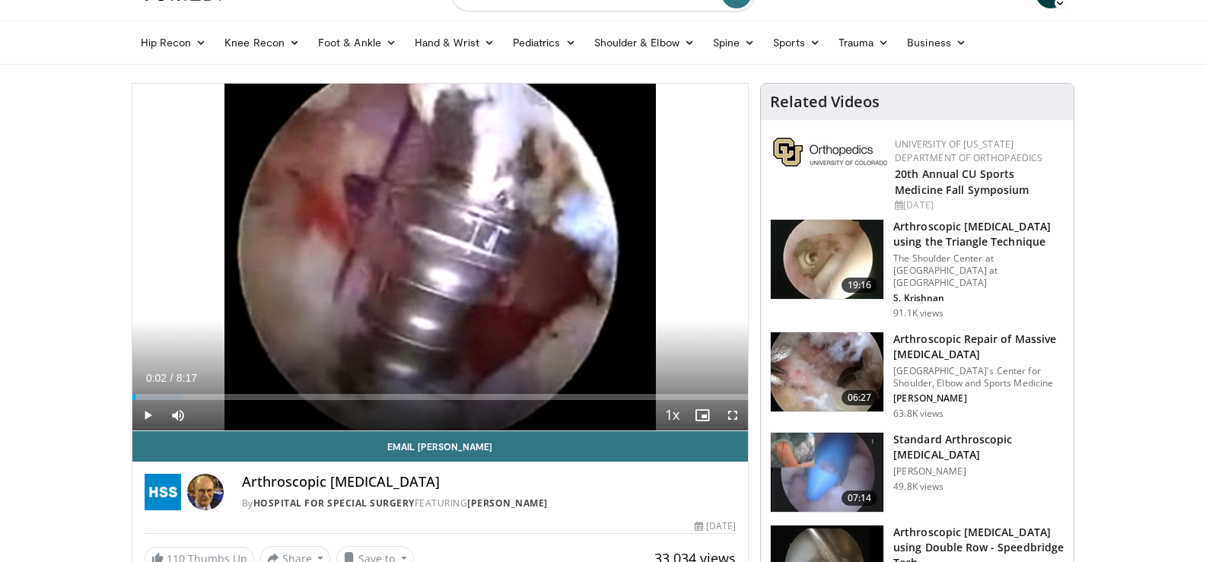
scroll to position [0, 0]
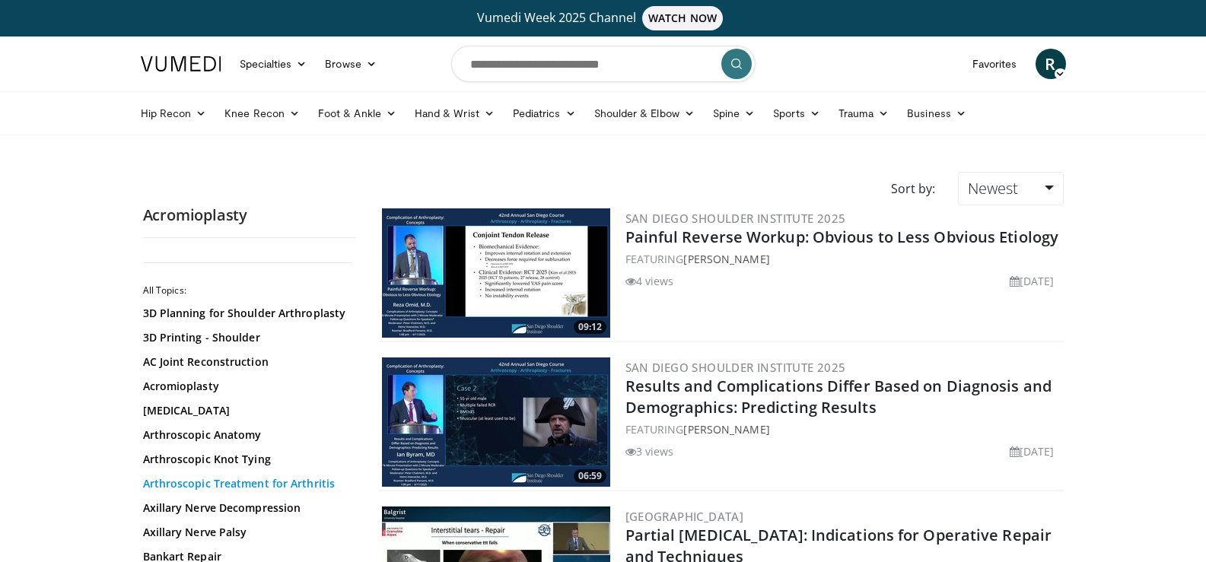
scroll to position [1370, 0]
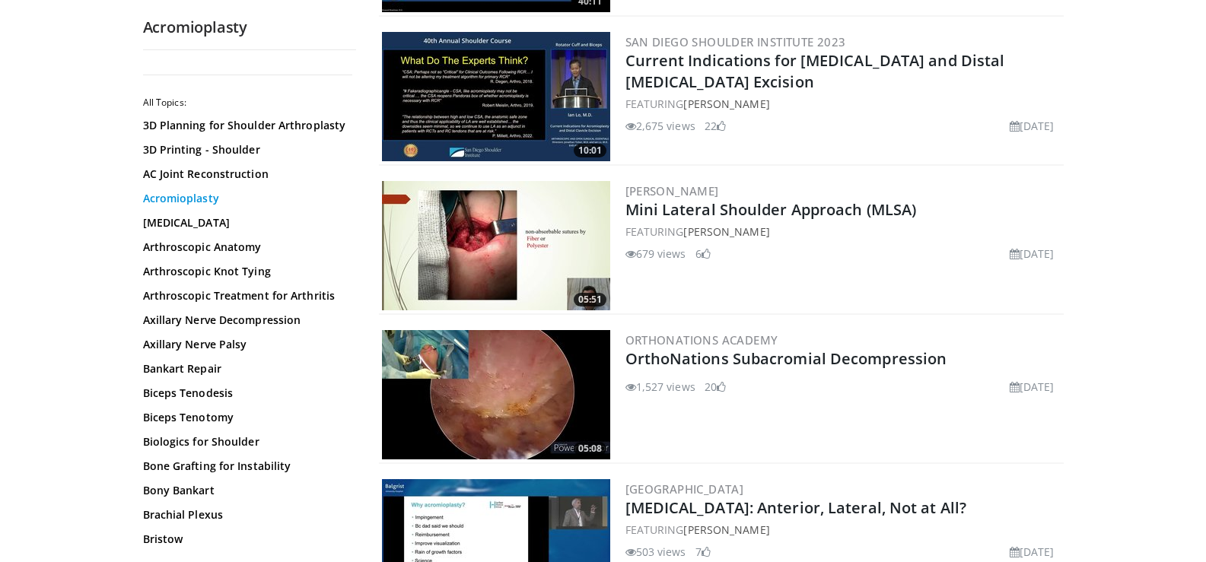
click at [208, 201] on link "Acromioplasty" at bounding box center [245, 198] width 205 height 15
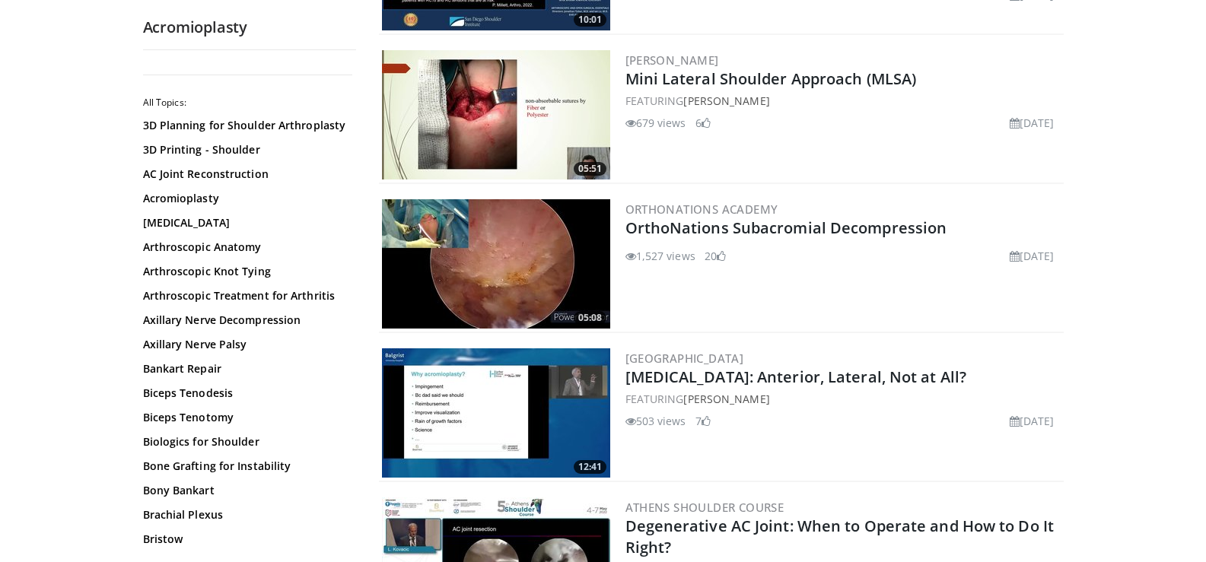
scroll to position [1661, 0]
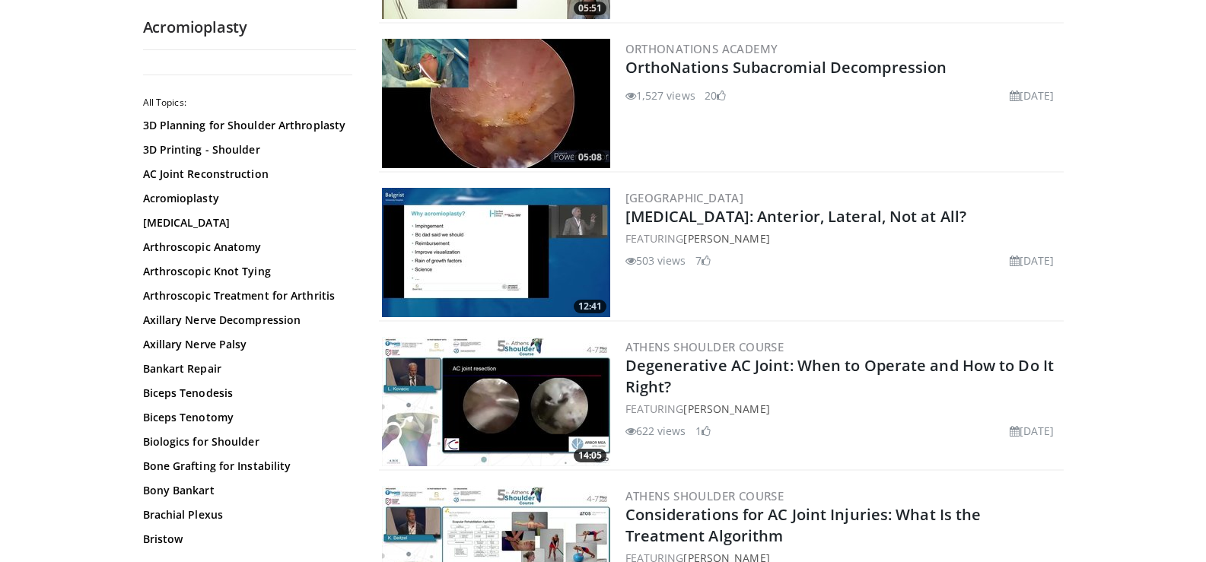
click at [588, 260] on img at bounding box center [496, 252] width 228 height 129
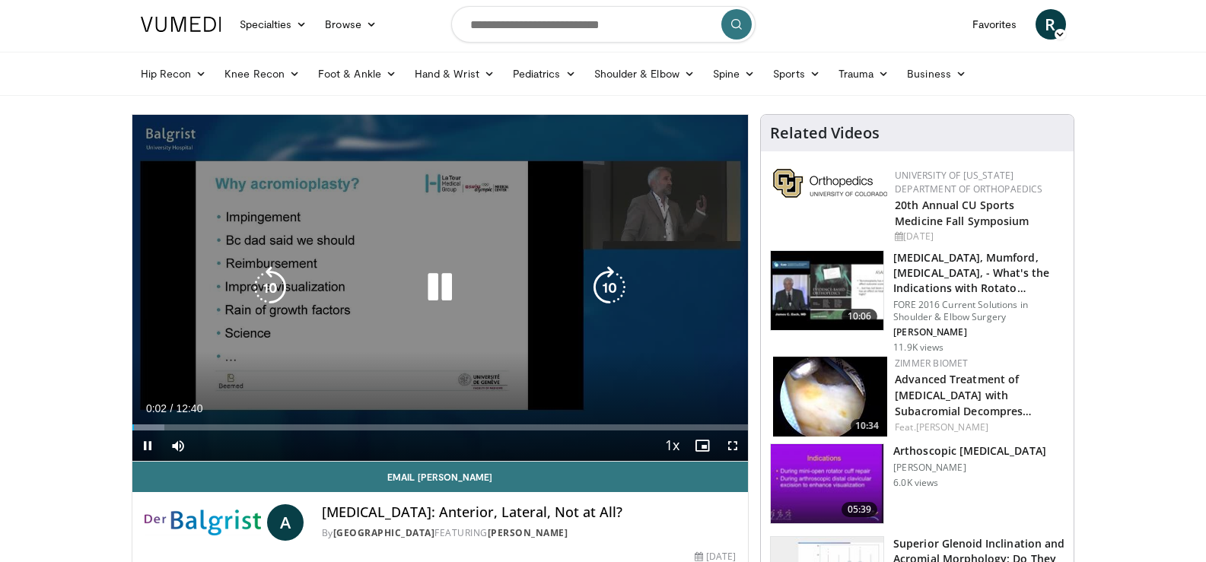
scroll to position [76, 0]
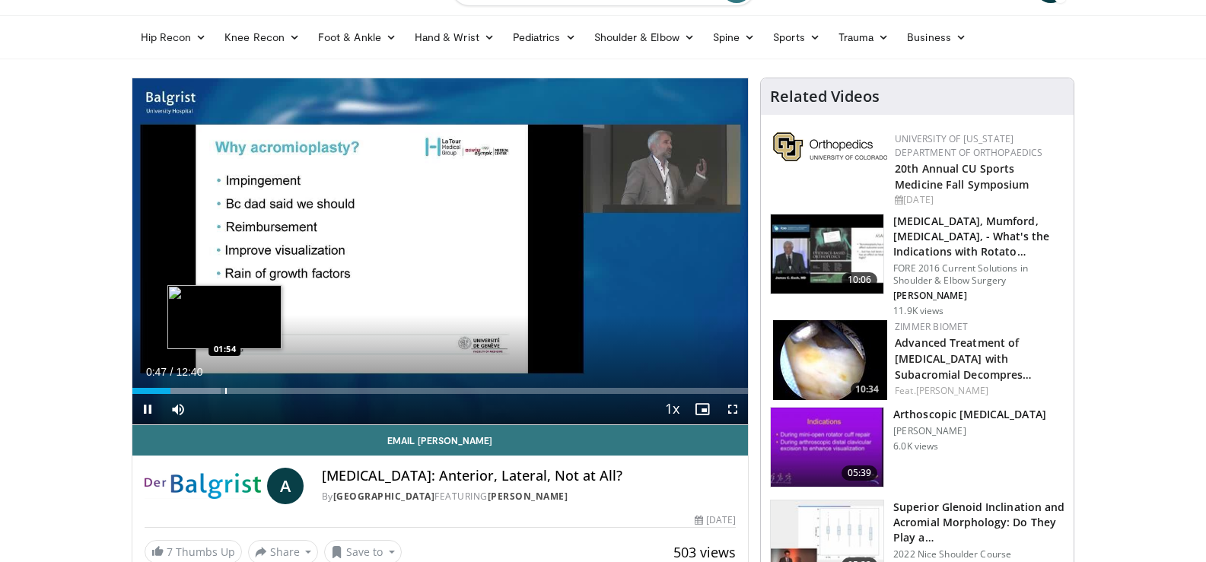
click at [225, 389] on div "Progress Bar" at bounding box center [226, 391] width 2 height 6
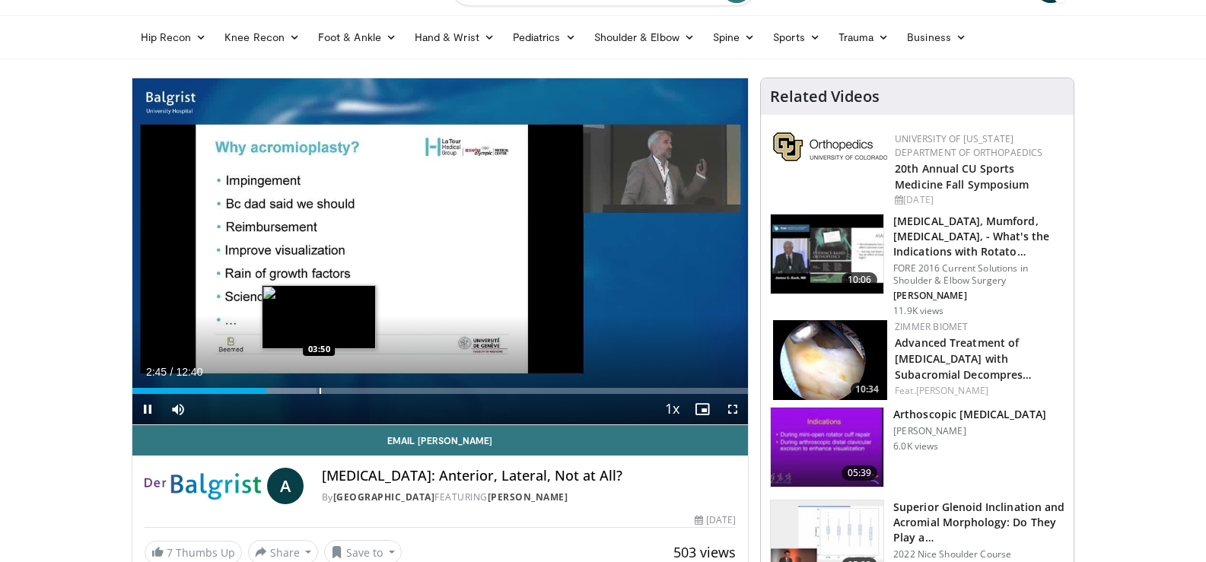
click at [320, 390] on div "Progress Bar" at bounding box center [321, 391] width 2 height 6
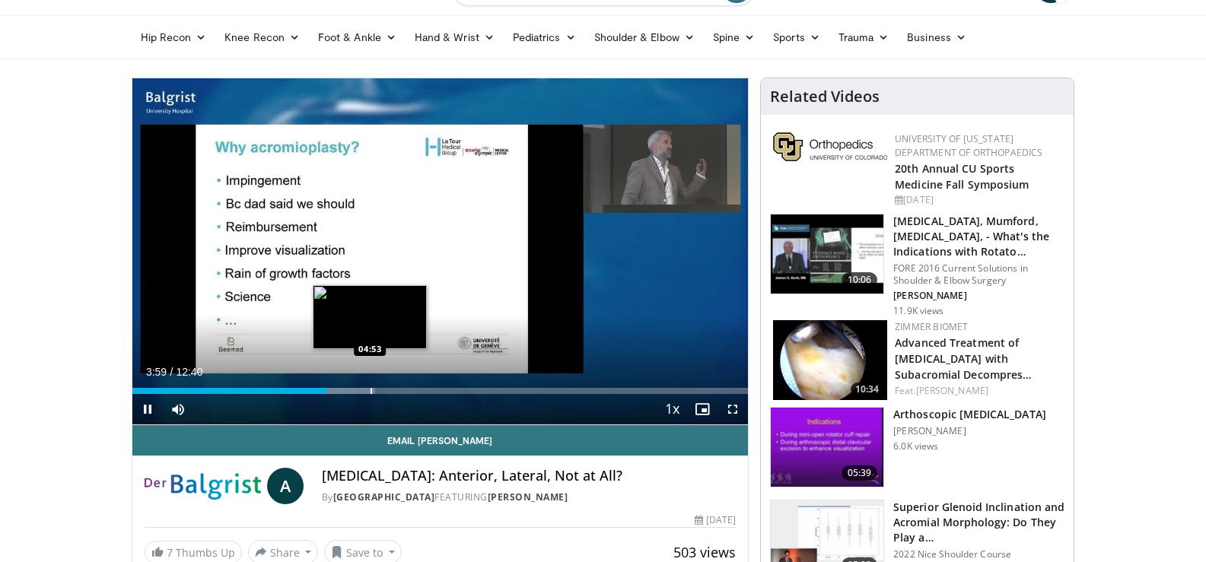
click at [371, 390] on div "Progress Bar" at bounding box center [372, 391] width 2 height 6
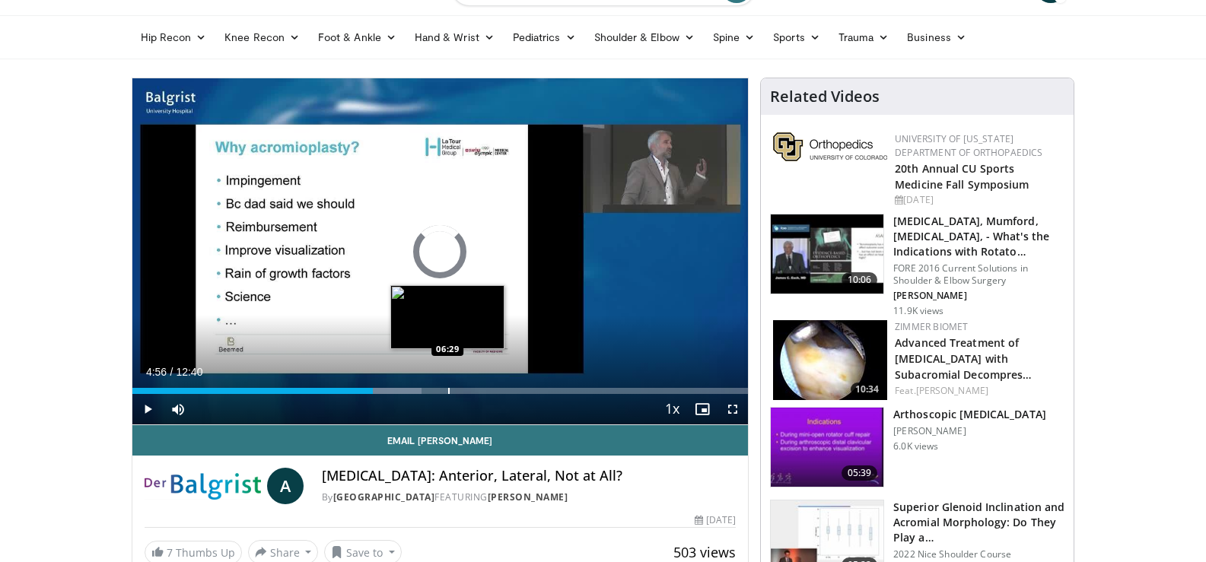
click at [448, 394] on div "Progress Bar" at bounding box center [449, 391] width 2 height 6
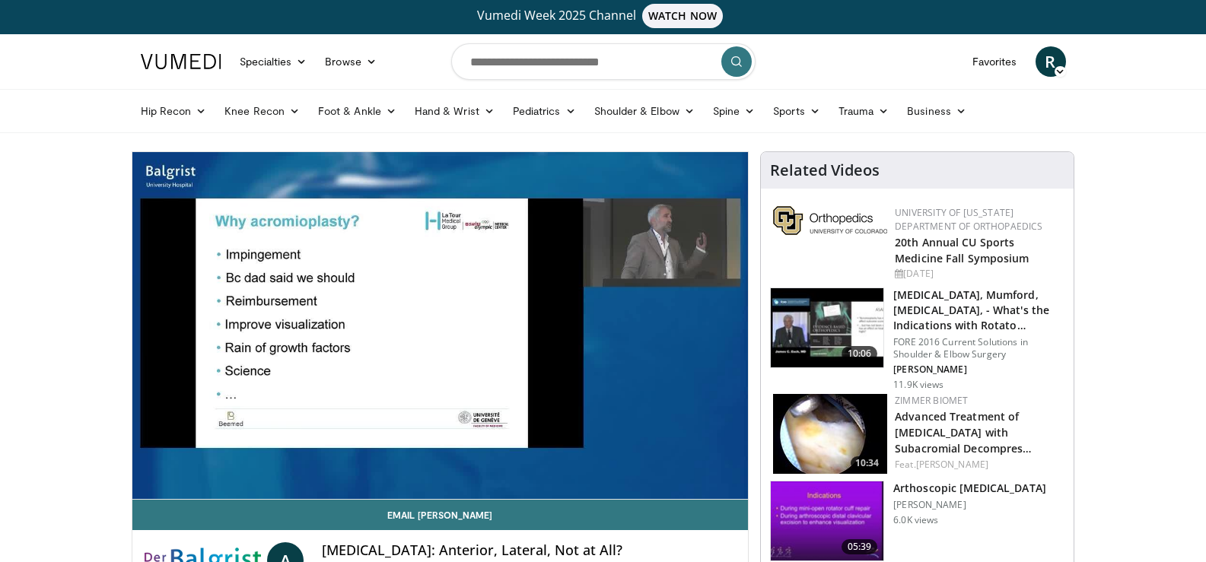
scroll to position [0, 0]
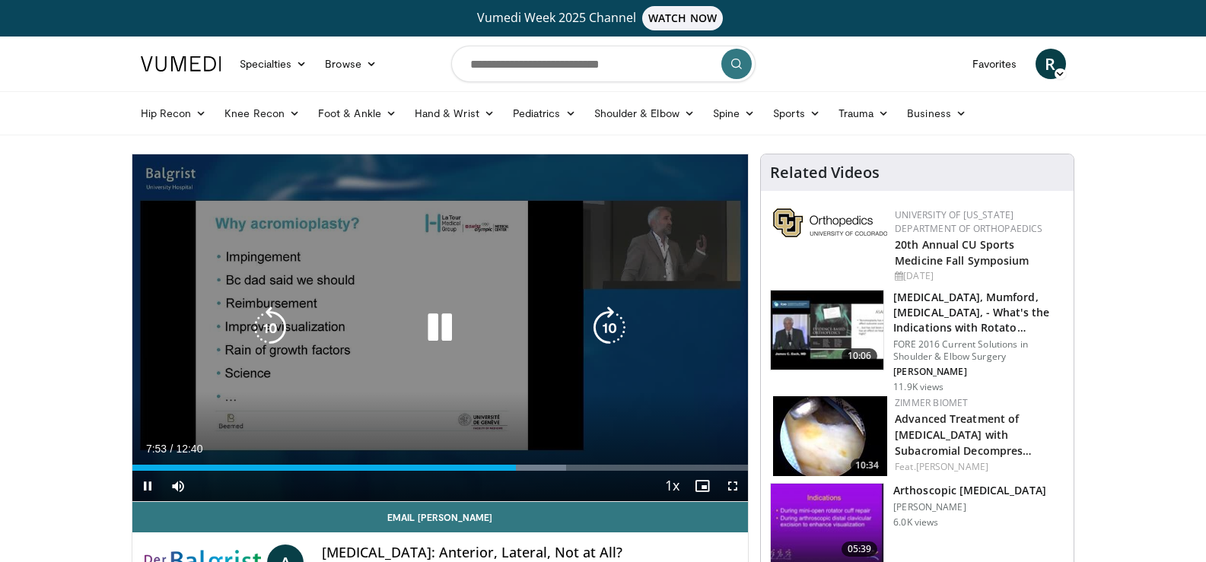
click at [447, 329] on icon "Video Player" at bounding box center [439, 328] width 43 height 43
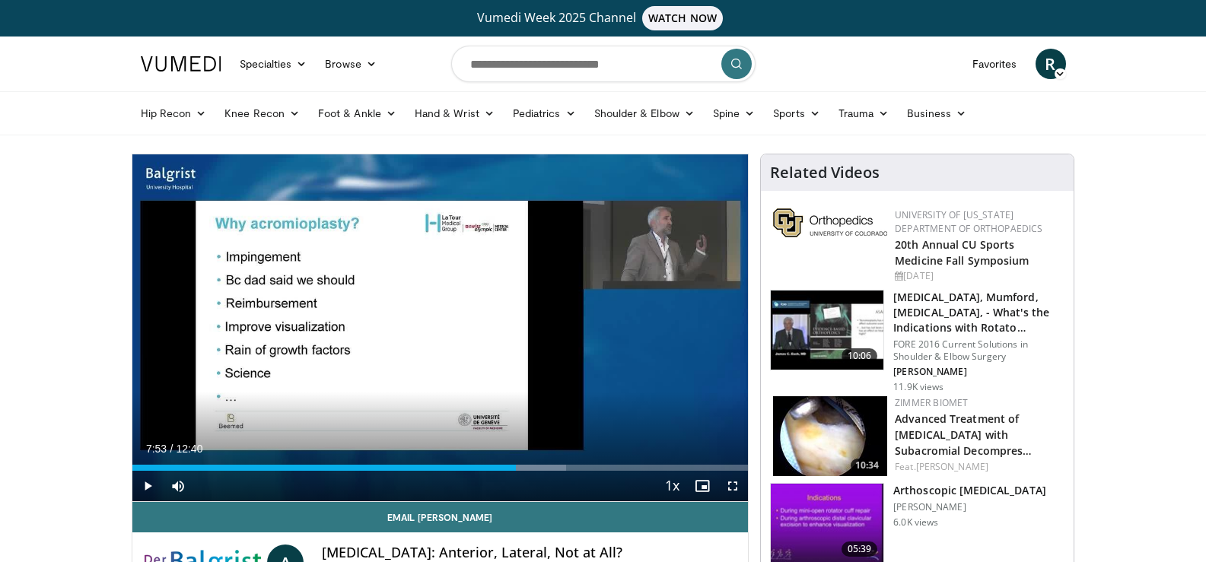
click at [1050, 59] on span "R" at bounding box center [1051, 64] width 30 height 30
click at [947, 206] on link "Logout" at bounding box center [973, 210] width 181 height 24
